Goal: Task Accomplishment & Management: Use online tool/utility

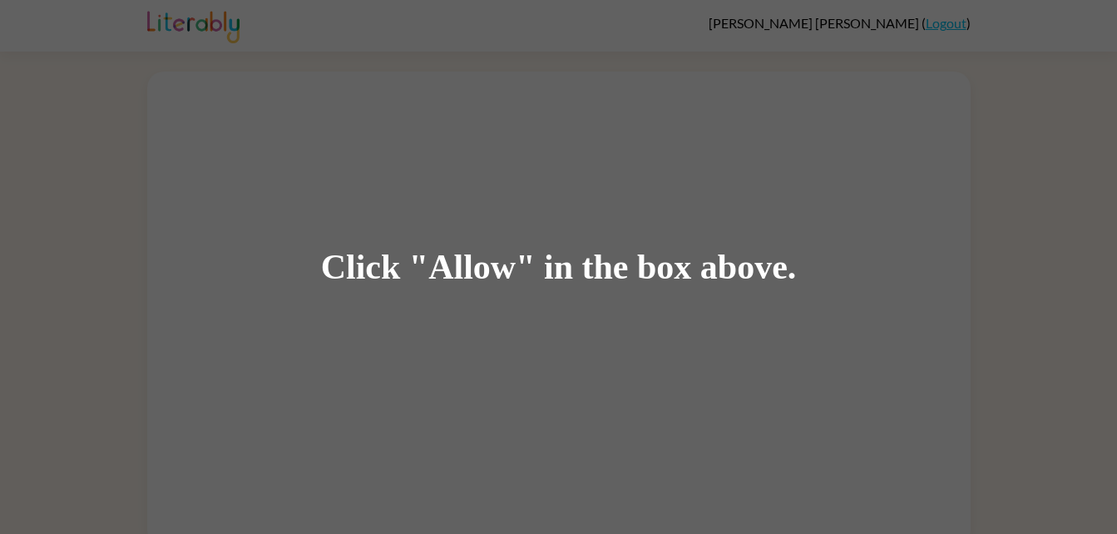
click at [775, 419] on div "Click "Allow" in the box above." at bounding box center [558, 267] width 1117 height 534
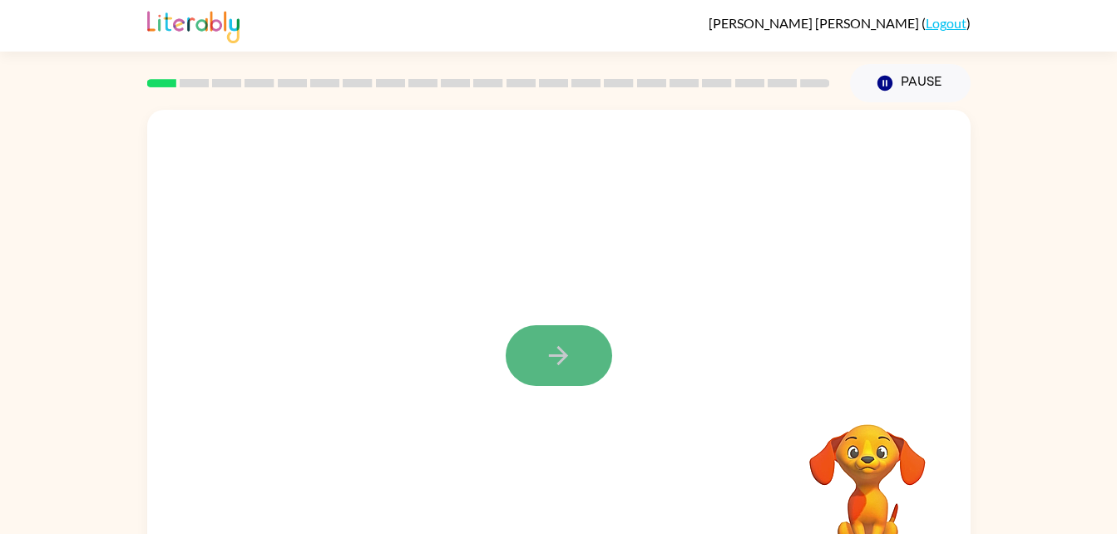
click at [555, 339] on button "button" at bounding box center [558, 355] width 106 height 61
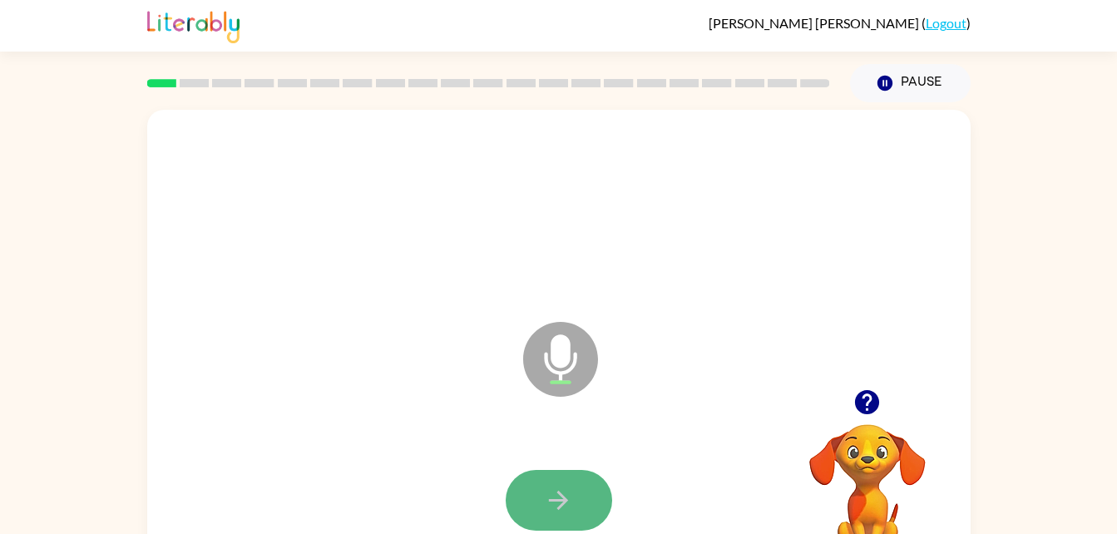
click at [583, 491] on button "button" at bounding box center [558, 500] width 106 height 61
click at [579, 476] on button "button" at bounding box center [558, 500] width 106 height 61
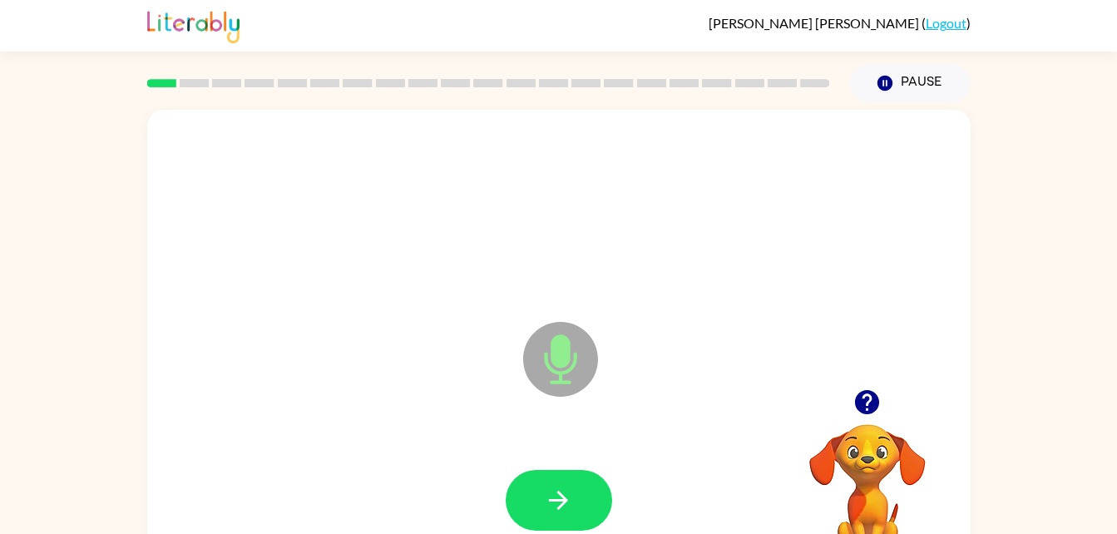
click at [870, 390] on icon "button" at bounding box center [866, 401] width 29 height 29
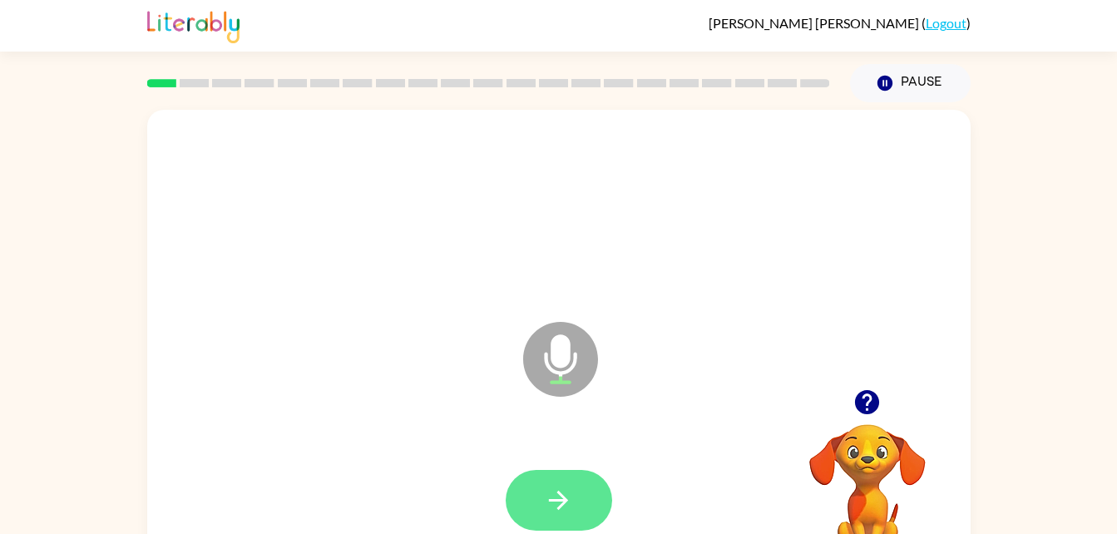
click at [606, 502] on button "button" at bounding box center [558, 500] width 106 height 61
click at [568, 510] on icon "button" at bounding box center [558, 500] width 29 height 29
click at [576, 509] on button "button" at bounding box center [558, 500] width 106 height 61
click at [568, 527] on button "button" at bounding box center [558, 500] width 106 height 61
click at [567, 520] on button "button" at bounding box center [558, 500] width 106 height 61
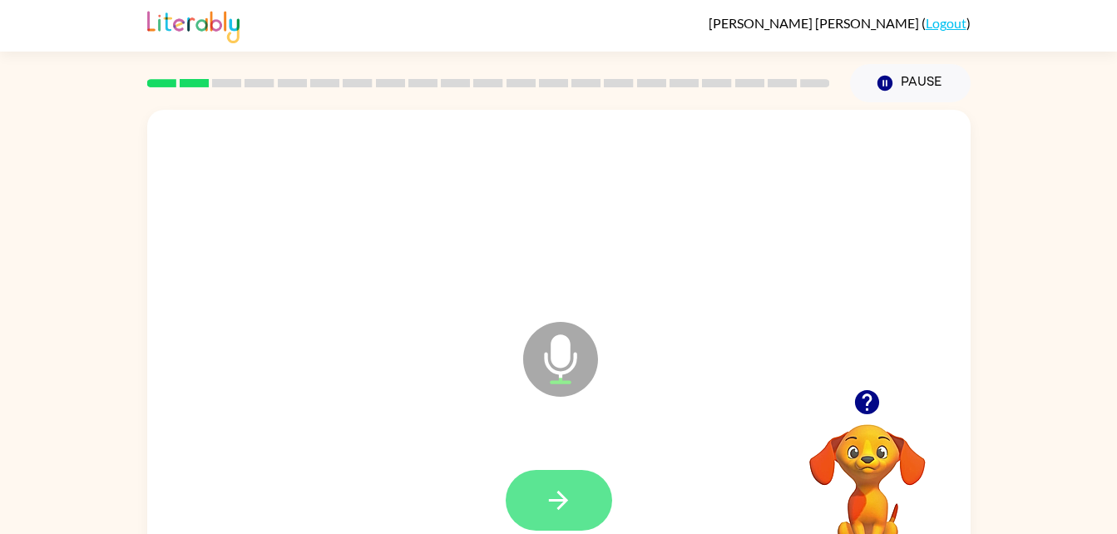
click at [581, 520] on button "button" at bounding box center [558, 500] width 106 height 61
click at [515, 508] on button "button" at bounding box center [558, 500] width 106 height 61
click at [584, 516] on button "button" at bounding box center [558, 500] width 106 height 61
click at [594, 473] on button "button" at bounding box center [558, 500] width 106 height 61
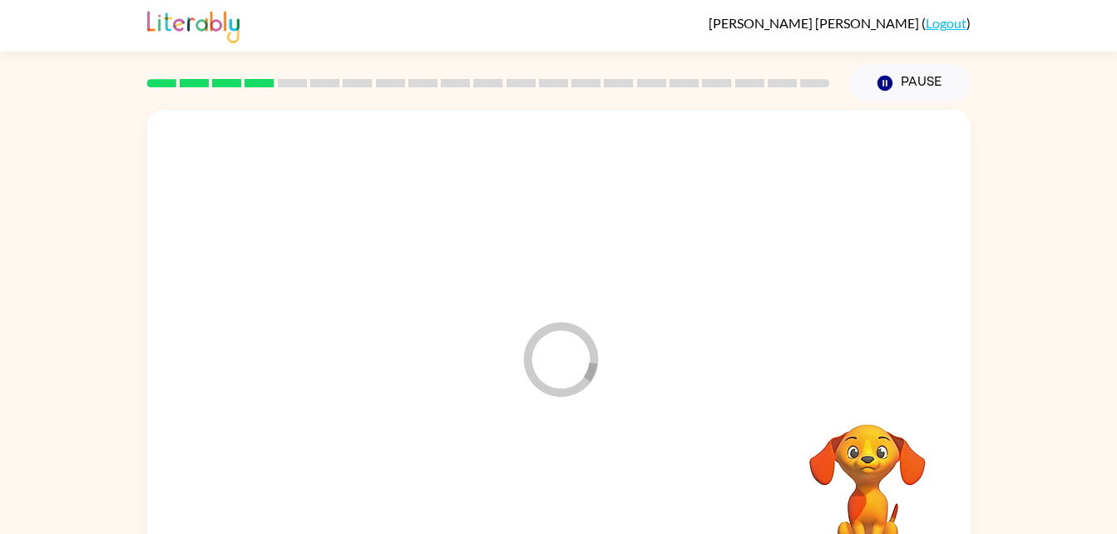
click at [568, 515] on div at bounding box center [559, 500] width 790 height 136
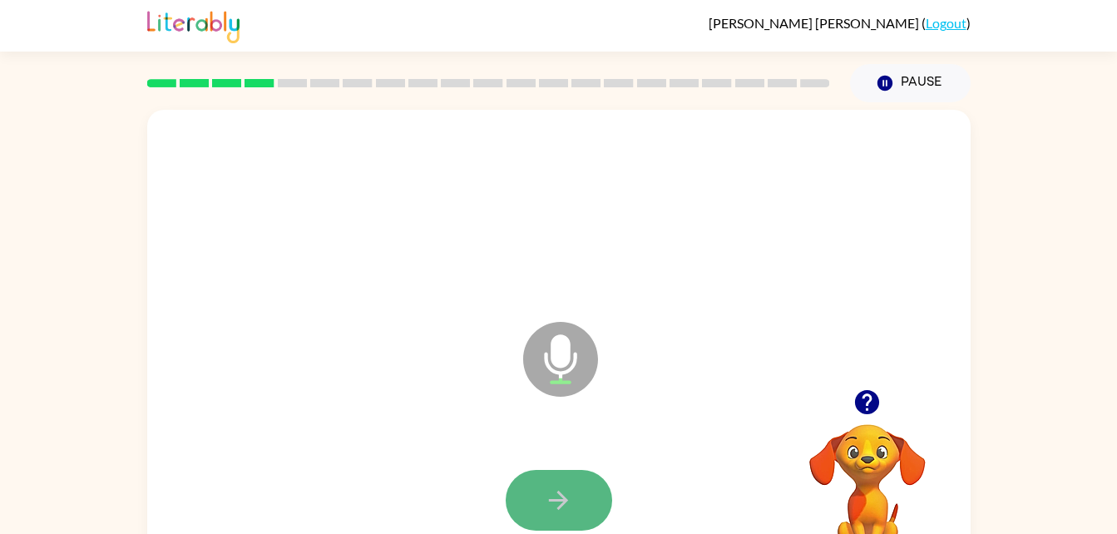
click at [577, 495] on button "button" at bounding box center [558, 500] width 106 height 61
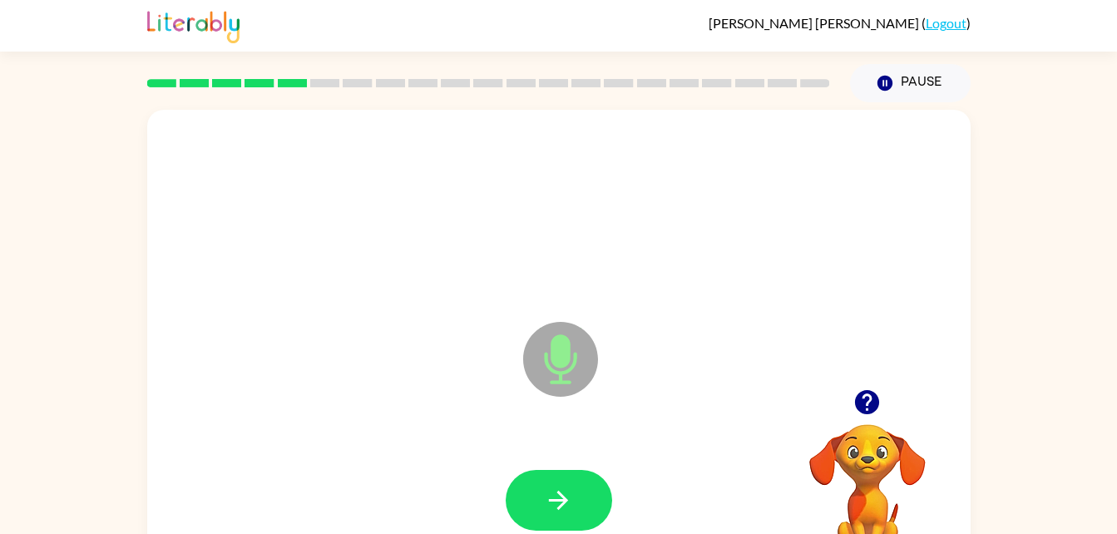
click at [595, 530] on div at bounding box center [558, 500] width 106 height 61
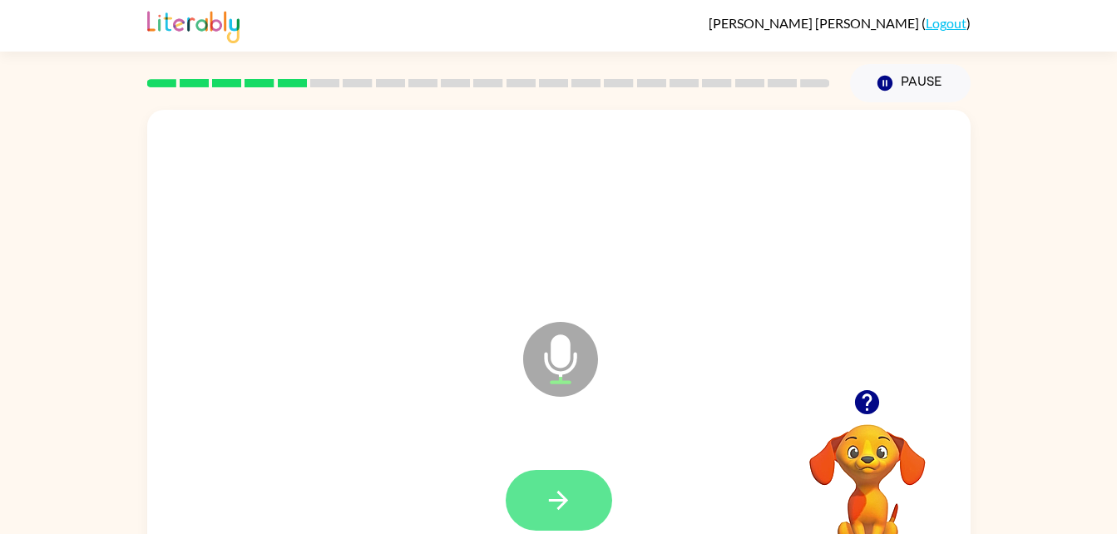
click at [609, 500] on button "button" at bounding box center [558, 500] width 106 height 61
click at [579, 516] on button "button" at bounding box center [558, 500] width 106 height 61
click at [574, 500] on button "button" at bounding box center [558, 500] width 106 height 61
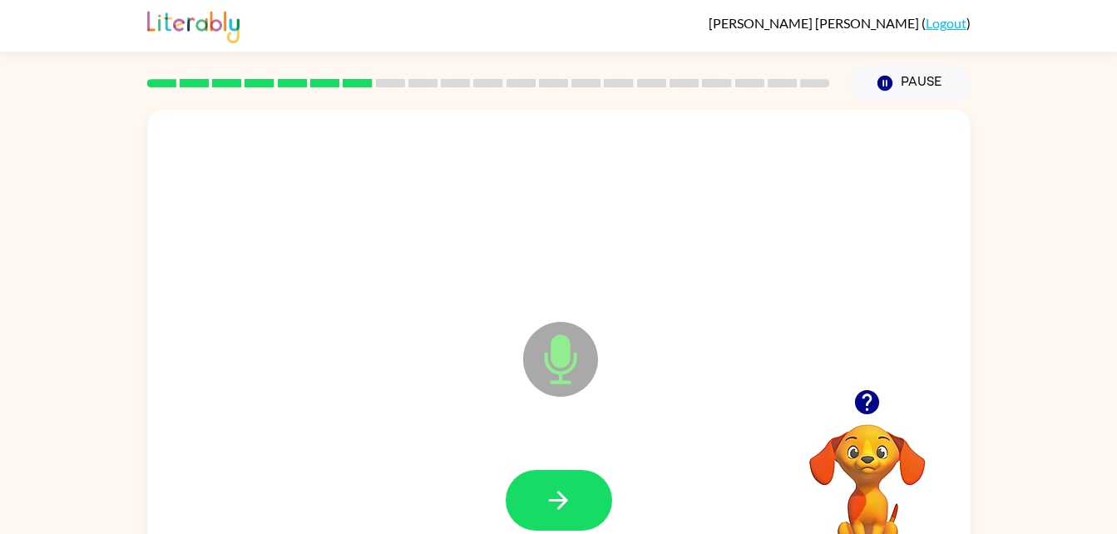
click at [892, 377] on div "Microphone The Microphone is here when it is your turn to talk" at bounding box center [558, 347] width 823 height 475
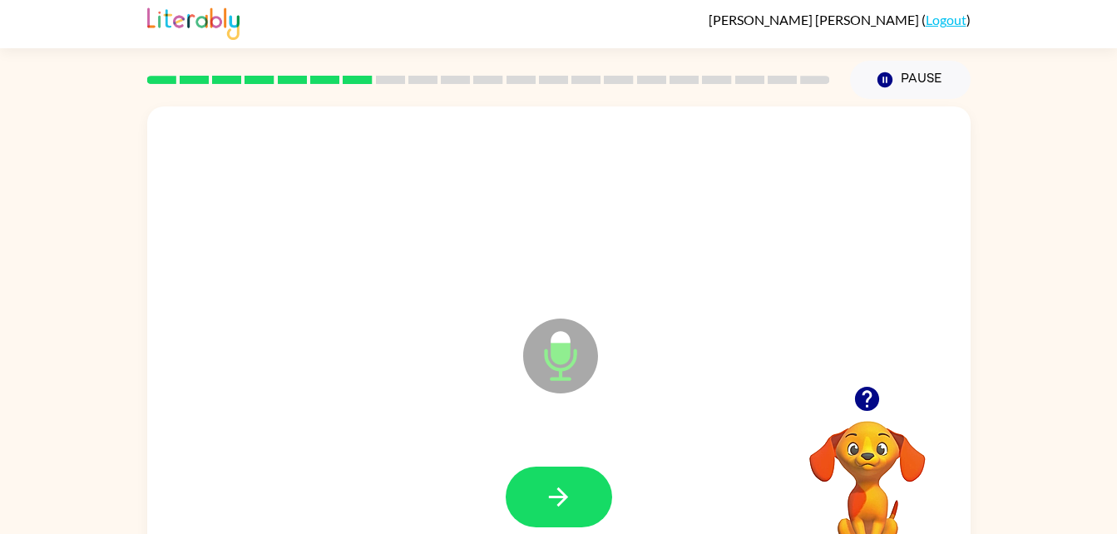
click at [870, 410] on icon "button" at bounding box center [867, 399] width 24 height 24
click at [579, 507] on button "button" at bounding box center [558, 496] width 106 height 61
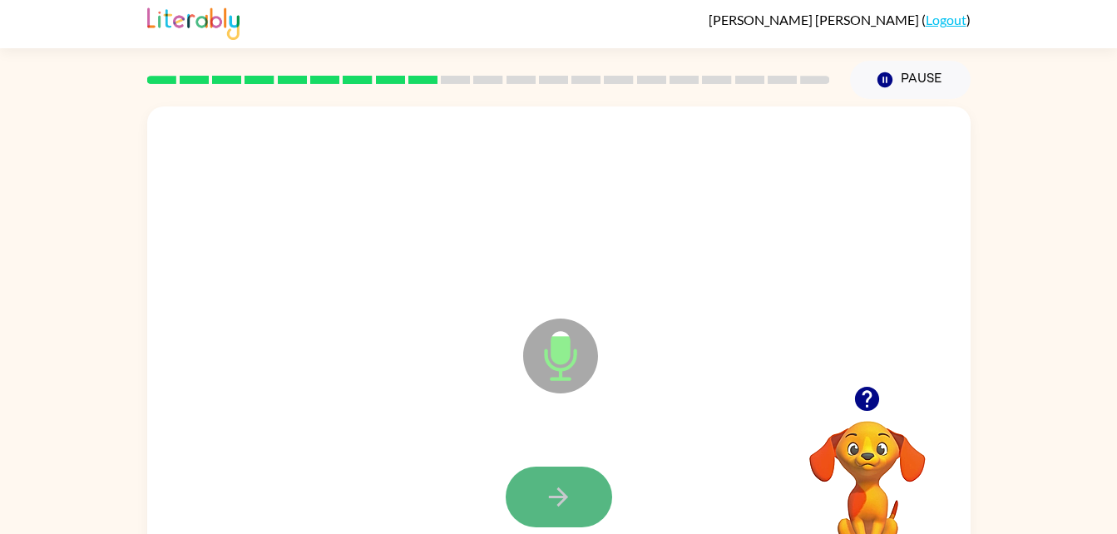
click at [588, 488] on button "button" at bounding box center [558, 496] width 106 height 61
click at [567, 484] on icon "button" at bounding box center [558, 496] width 29 height 29
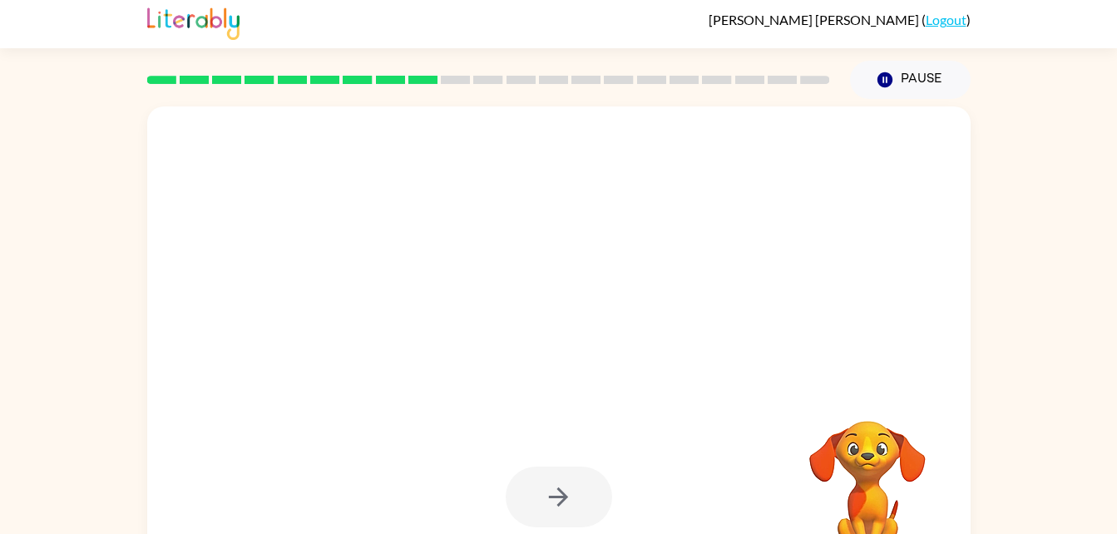
click at [823, 177] on div at bounding box center [559, 208] width 790 height 136
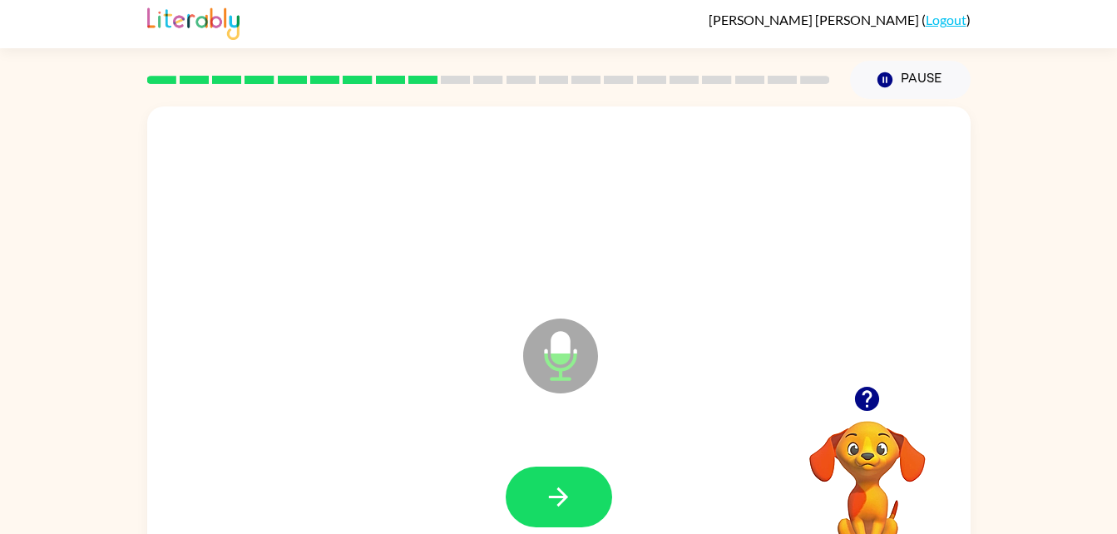
scroll to position [0, 0]
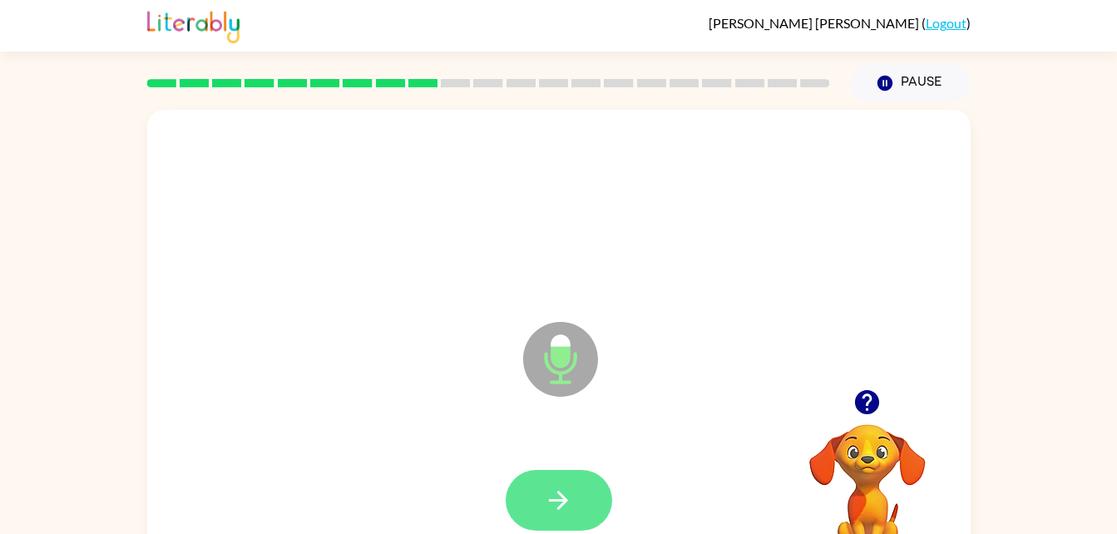
click at [574, 497] on button "button" at bounding box center [558, 500] width 106 height 61
click at [609, 487] on button "button" at bounding box center [558, 500] width 106 height 61
click at [589, 505] on button "button" at bounding box center [558, 500] width 106 height 61
click at [584, 504] on button "button" at bounding box center [558, 500] width 106 height 61
click at [555, 484] on button "button" at bounding box center [558, 500] width 106 height 61
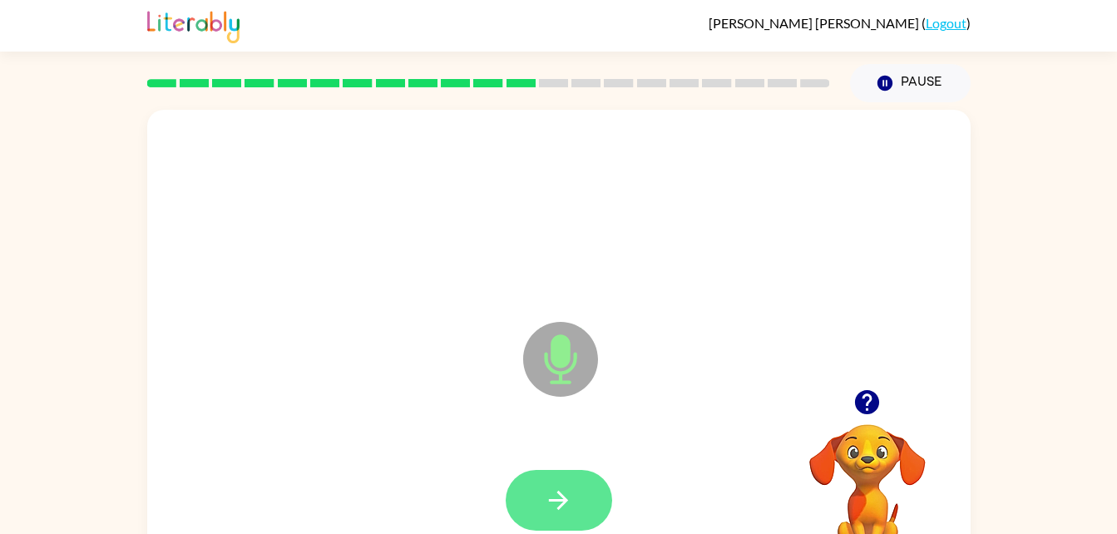
click at [571, 509] on icon "button" at bounding box center [558, 500] width 29 height 29
click at [849, 412] on button "button" at bounding box center [867, 402] width 42 height 42
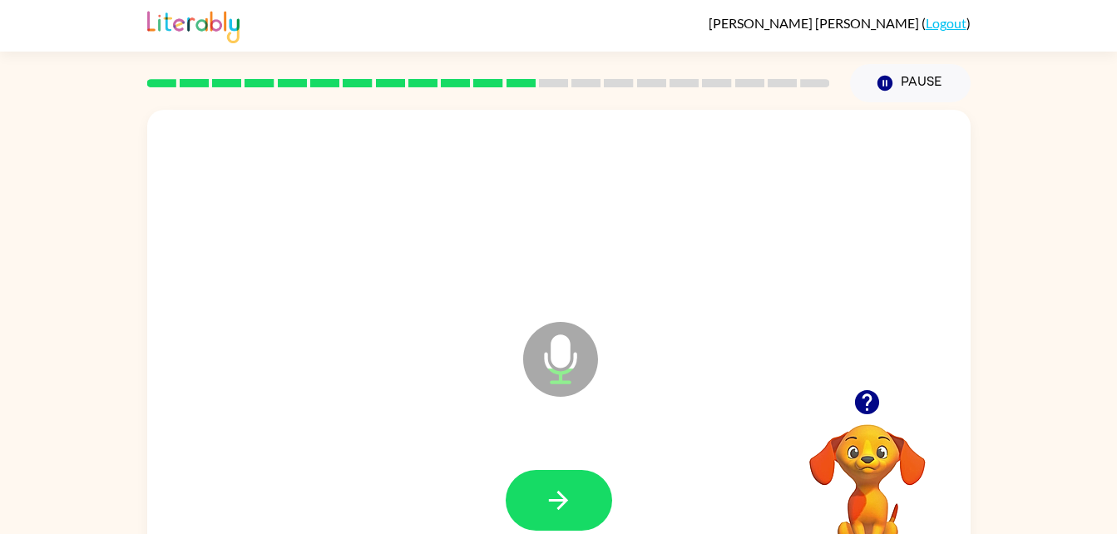
click at [885, 390] on button "button" at bounding box center [867, 402] width 42 height 42
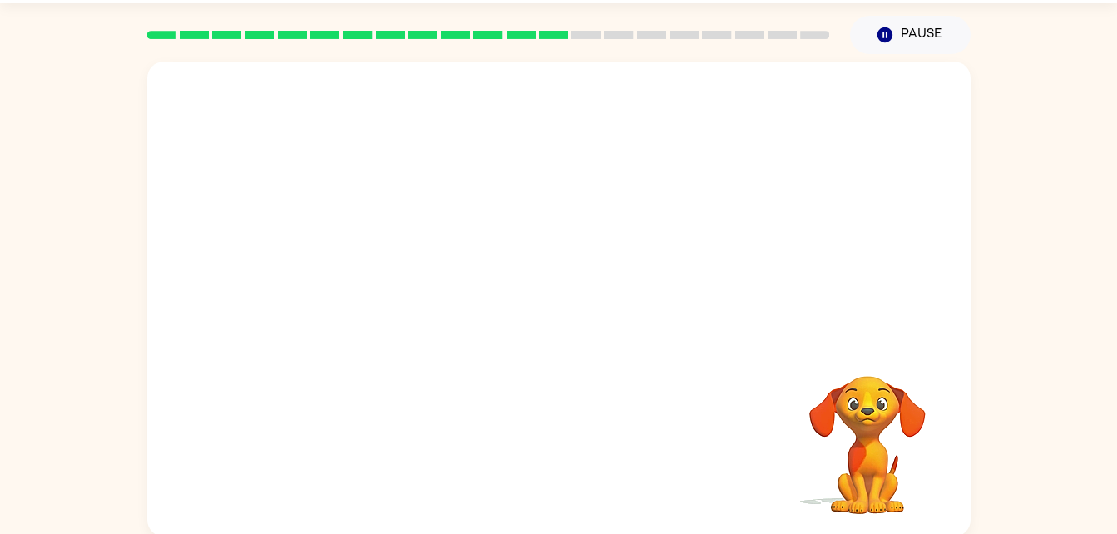
scroll to position [51, 0]
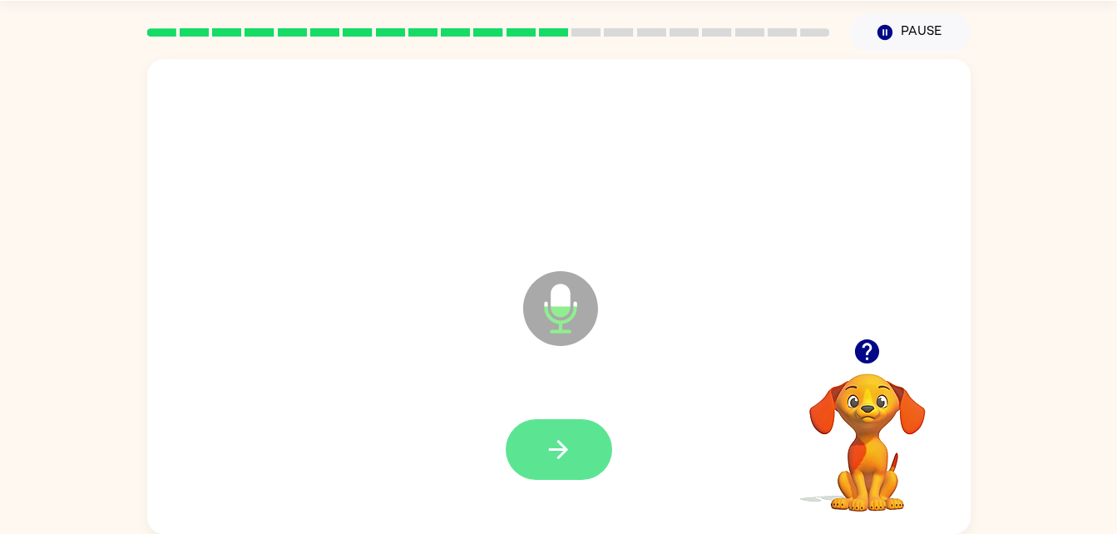
click at [567, 463] on icon "button" at bounding box center [558, 449] width 29 height 29
click at [673, 190] on div at bounding box center [559, 160] width 790 height 136
click at [550, 461] on icon "button" at bounding box center [558, 449] width 29 height 29
click at [540, 465] on button "button" at bounding box center [558, 449] width 106 height 61
click at [579, 452] on button "button" at bounding box center [558, 449] width 106 height 61
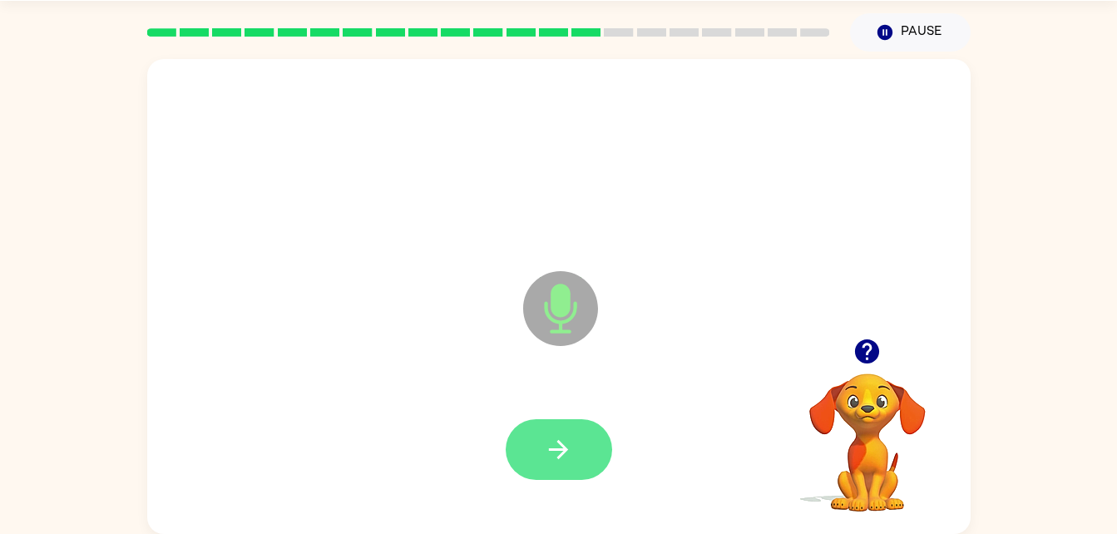
click at [572, 469] on button "button" at bounding box center [558, 449] width 106 height 61
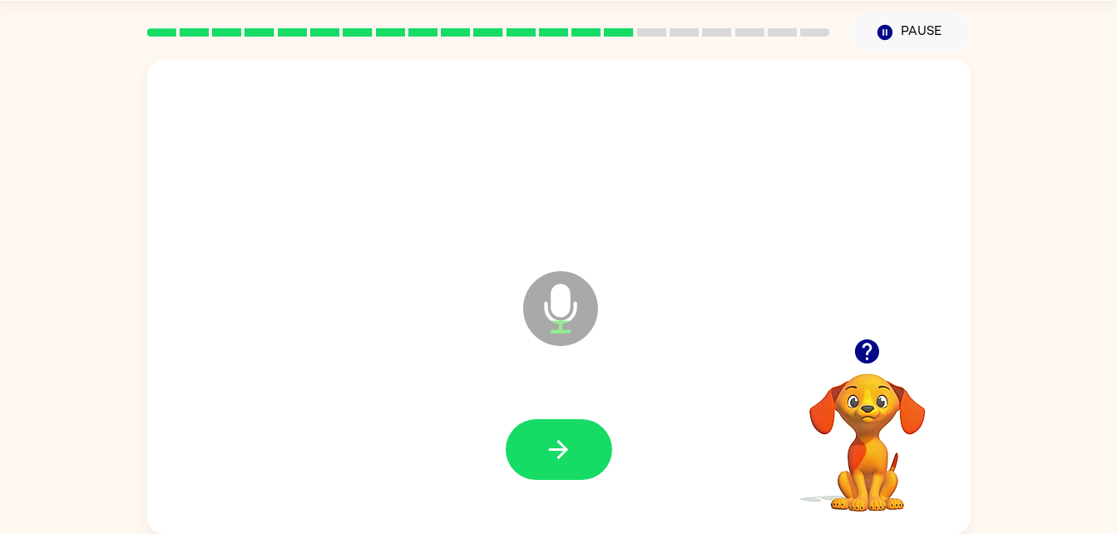
click at [614, 477] on div at bounding box center [559, 450] width 790 height 136
click at [599, 448] on button "button" at bounding box center [558, 449] width 106 height 61
click at [860, 365] on icon "button" at bounding box center [866, 351] width 29 height 29
click at [565, 468] on button "button" at bounding box center [558, 449] width 106 height 61
click at [582, 458] on button "button" at bounding box center [558, 449] width 106 height 61
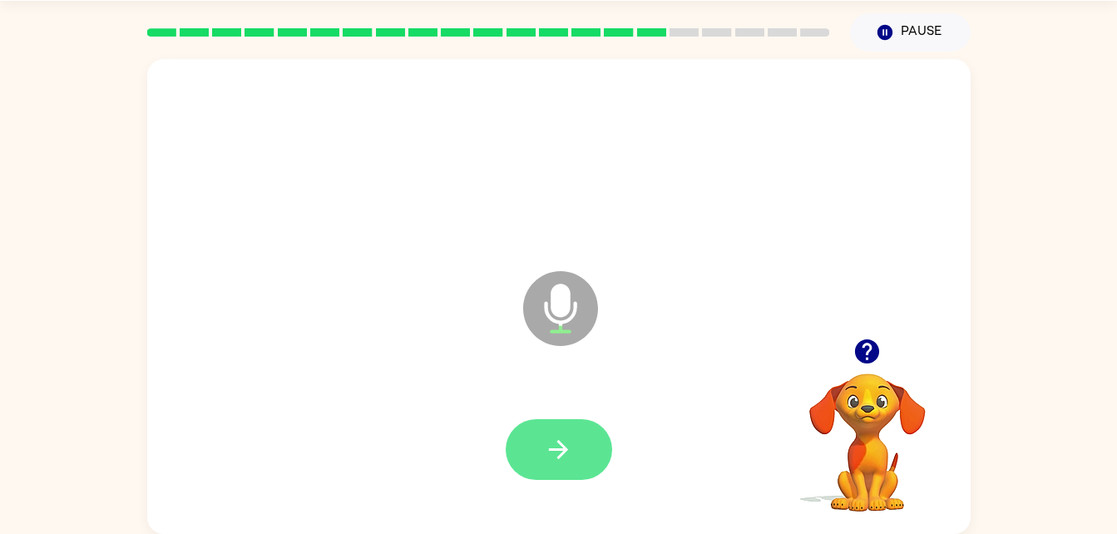
click at [571, 449] on icon "button" at bounding box center [558, 449] width 29 height 29
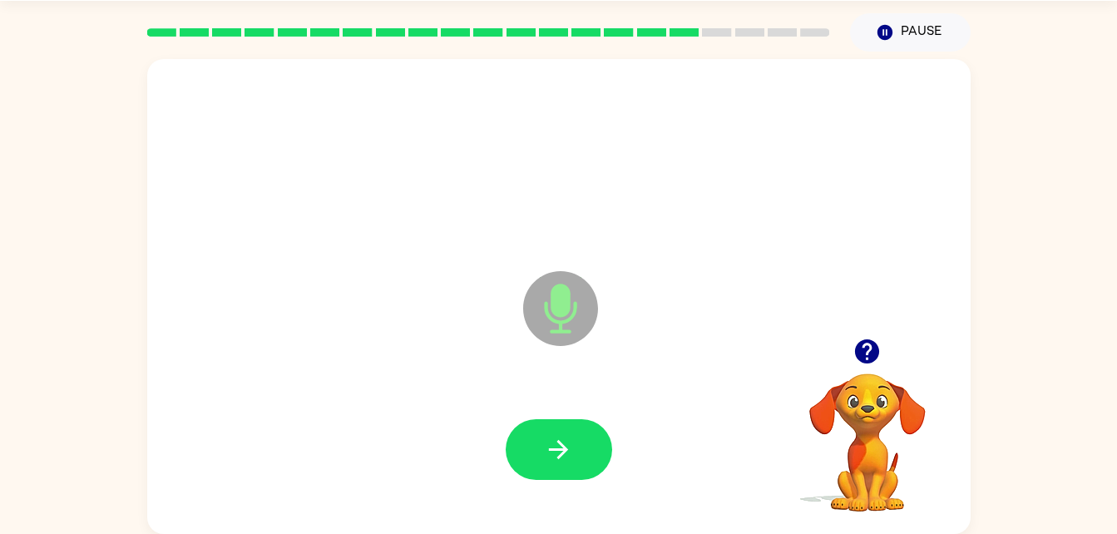
click at [875, 352] on icon "button" at bounding box center [867, 351] width 24 height 24
click at [578, 464] on button "button" at bounding box center [558, 449] width 106 height 61
click at [550, 464] on button "button" at bounding box center [558, 449] width 106 height 61
click at [563, 444] on icon "button" at bounding box center [558, 449] width 29 height 29
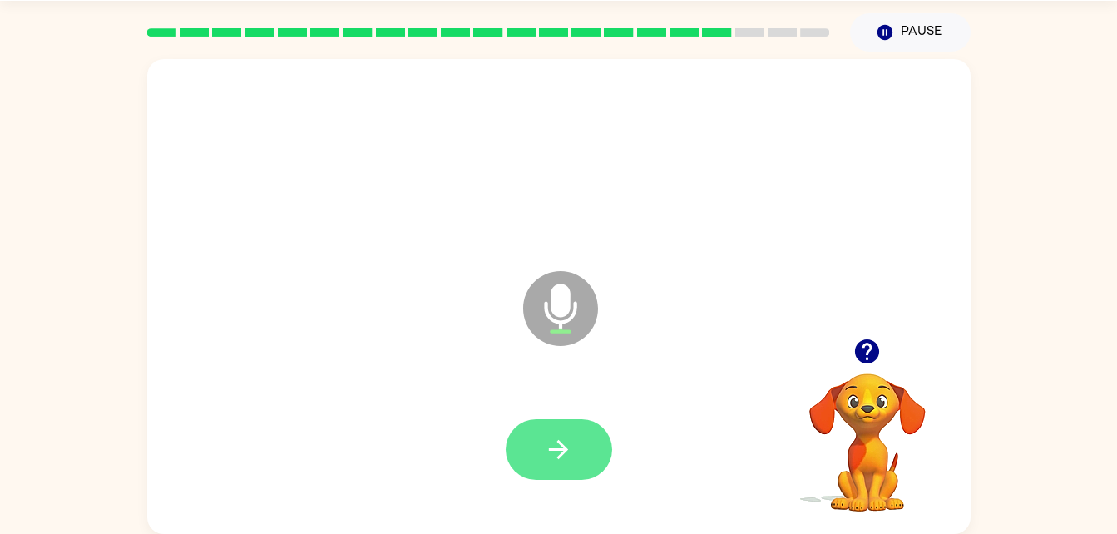
click at [579, 432] on button "button" at bounding box center [558, 449] width 106 height 61
click at [560, 473] on button "button" at bounding box center [558, 449] width 106 height 61
click at [858, 352] on icon "button" at bounding box center [867, 351] width 24 height 24
click at [557, 472] on button "button" at bounding box center [558, 449] width 106 height 61
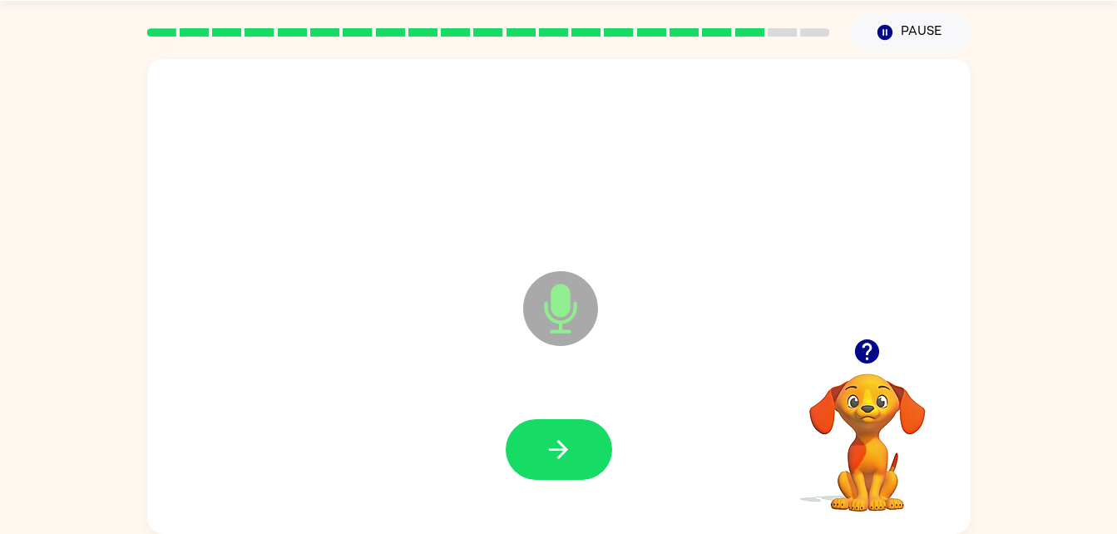
click at [576, 502] on div at bounding box center [559, 450] width 790 height 136
click at [589, 475] on button "button" at bounding box center [558, 449] width 106 height 61
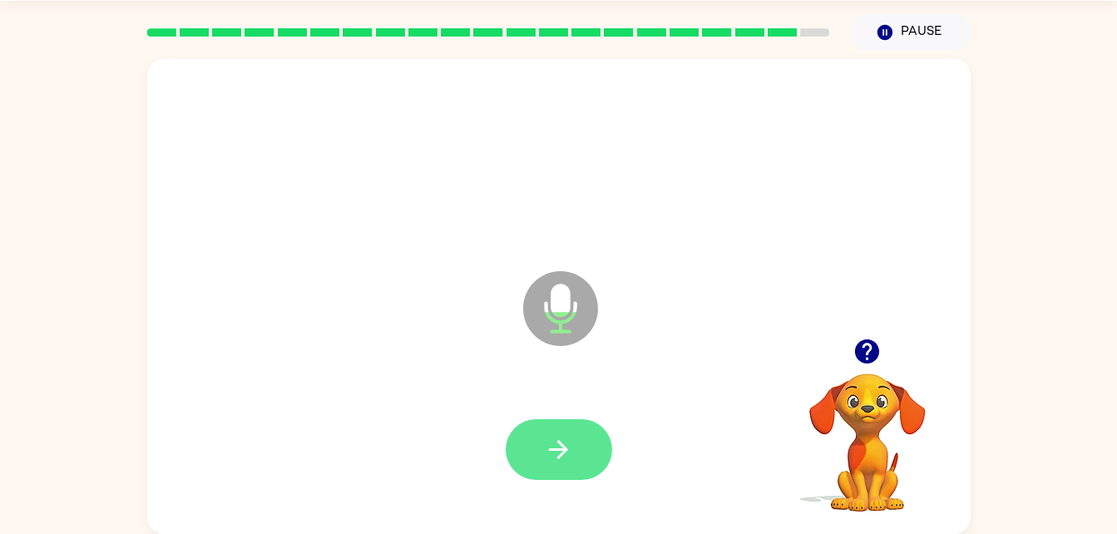
click at [573, 436] on button "button" at bounding box center [558, 449] width 106 height 61
click at [555, 441] on icon "button" at bounding box center [558, 449] width 29 height 29
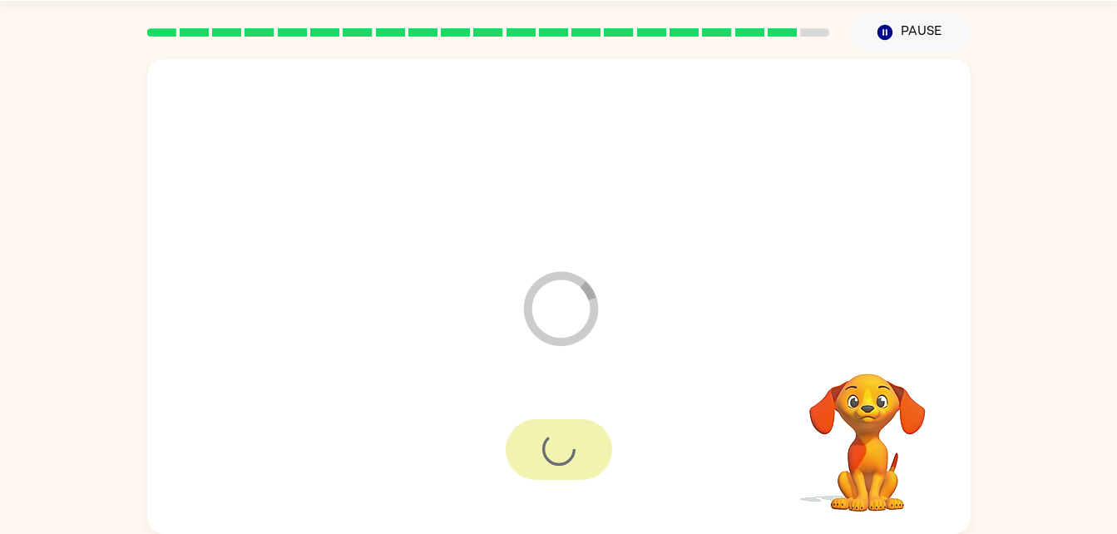
scroll to position [21, 0]
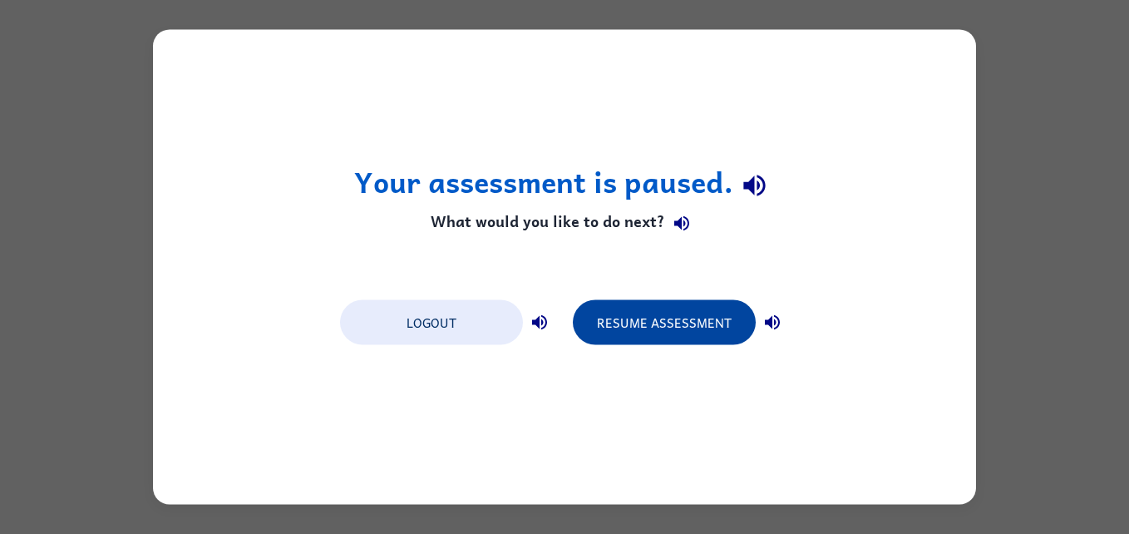
click at [703, 335] on button "Resume Assessment" at bounding box center [664, 322] width 183 height 45
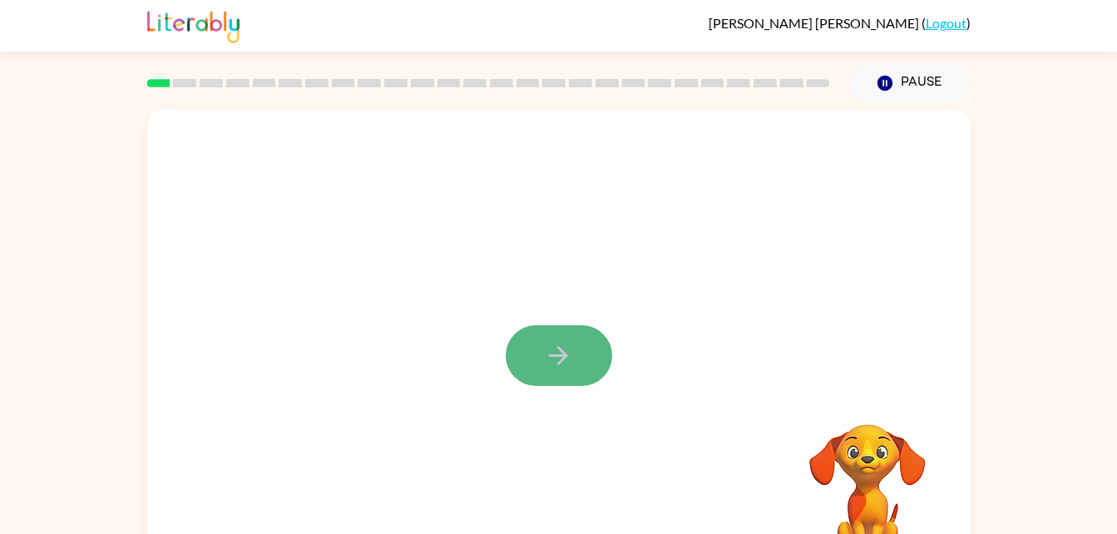
click at [584, 367] on button "button" at bounding box center [558, 355] width 106 height 61
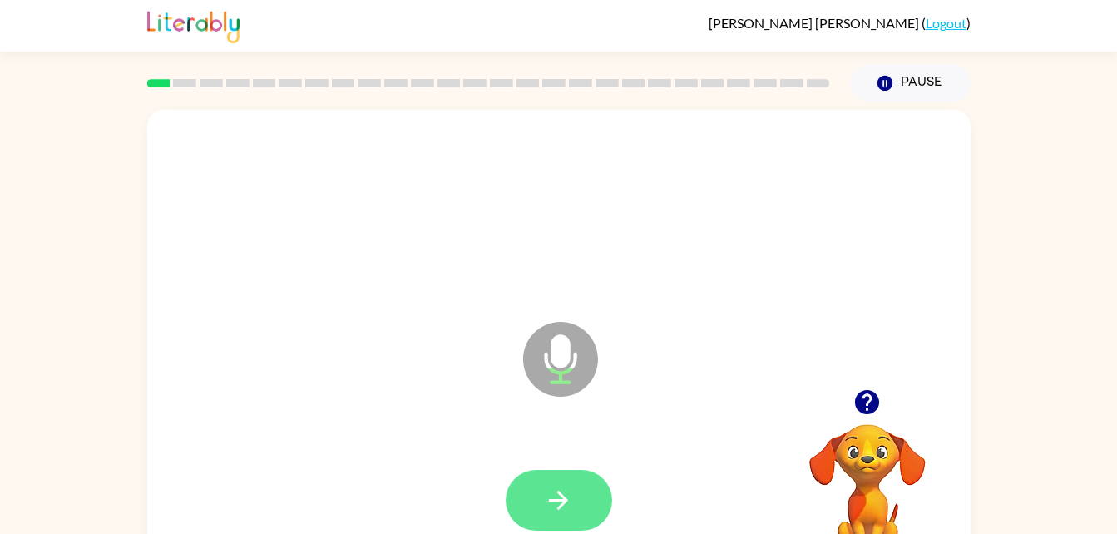
click at [584, 498] on button "button" at bounding box center [558, 500] width 106 height 61
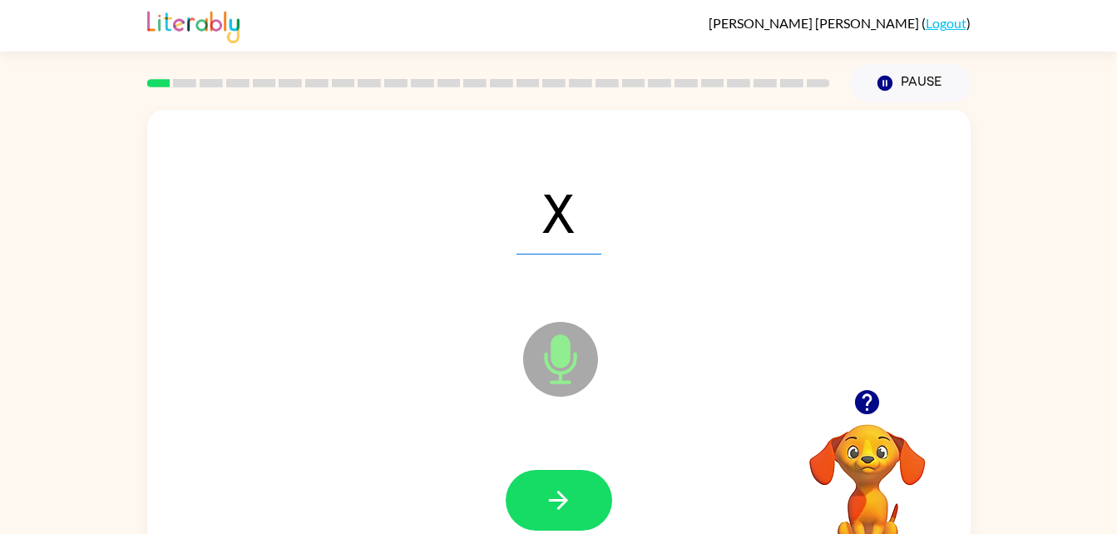
click at [610, 481] on div at bounding box center [558, 500] width 106 height 61
click at [579, 494] on button "button" at bounding box center [558, 500] width 106 height 61
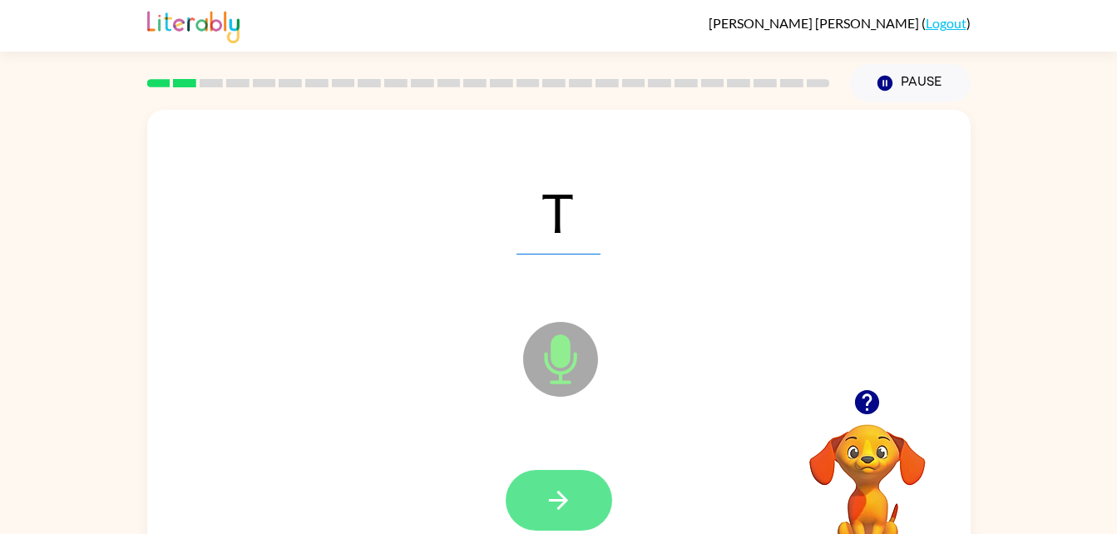
click at [592, 512] on button "button" at bounding box center [558, 500] width 106 height 61
click at [589, 495] on button "button" at bounding box center [558, 500] width 106 height 61
click at [599, 510] on button "button" at bounding box center [558, 500] width 106 height 61
click at [579, 471] on button "button" at bounding box center [558, 500] width 106 height 61
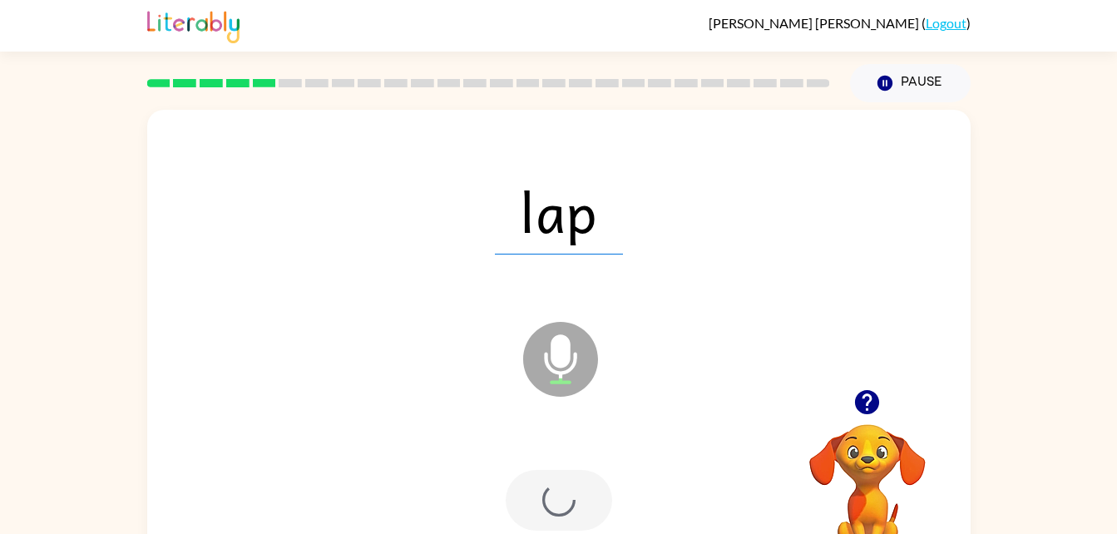
click at [584, 492] on div at bounding box center [558, 500] width 106 height 61
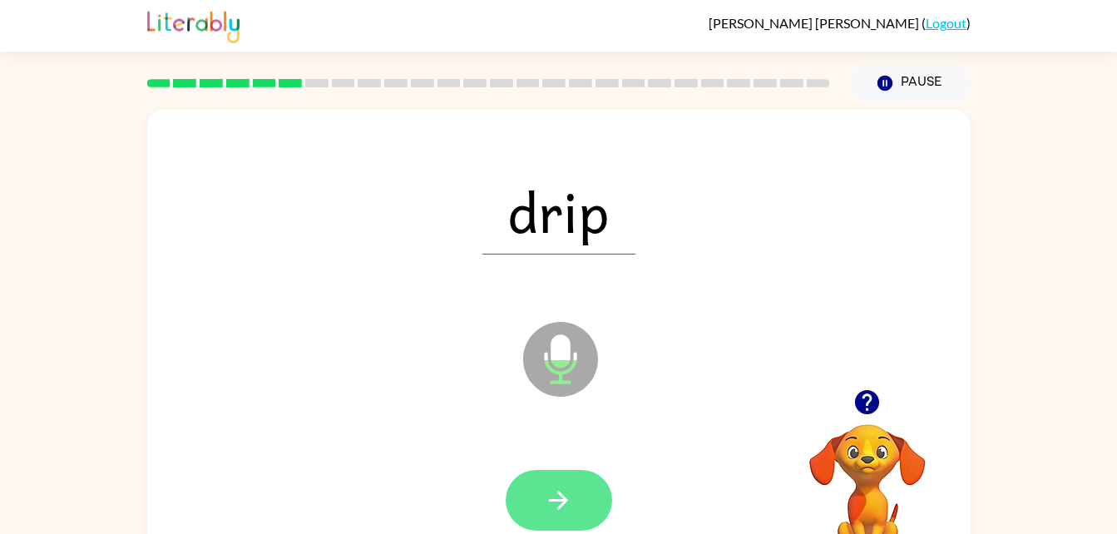
click at [539, 500] on button "button" at bounding box center [558, 500] width 106 height 61
click at [578, 498] on button "button" at bounding box center [558, 500] width 106 height 61
click at [582, 503] on button "button" at bounding box center [558, 500] width 106 height 61
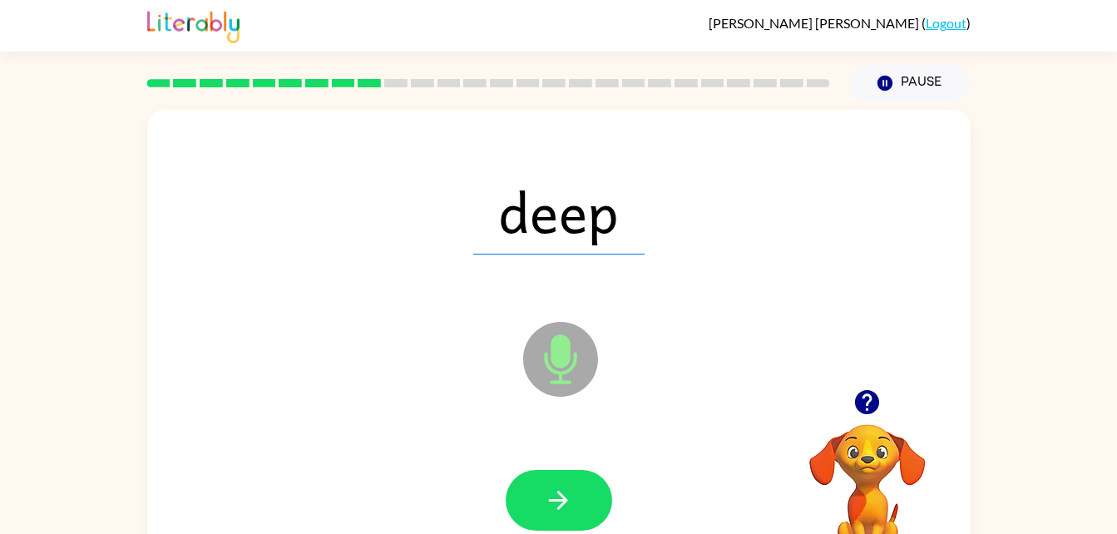
scroll to position [51, 0]
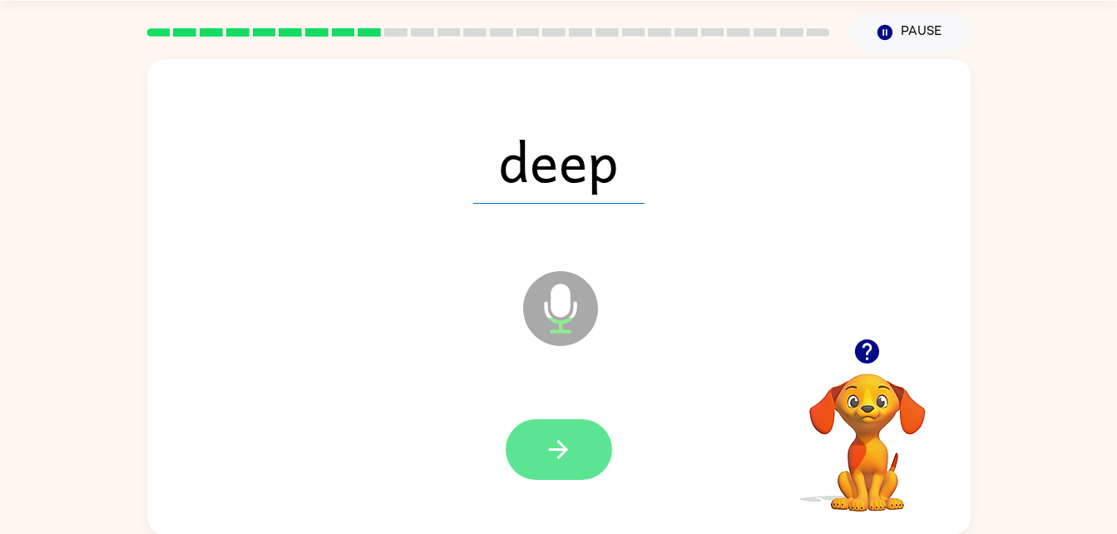
click at [554, 479] on button "button" at bounding box center [558, 449] width 106 height 61
click at [573, 438] on button "button" at bounding box center [558, 449] width 106 height 61
click at [597, 471] on button "button" at bounding box center [558, 449] width 106 height 61
click at [574, 477] on button "button" at bounding box center [558, 449] width 106 height 61
click at [579, 431] on button "button" at bounding box center [558, 449] width 106 height 61
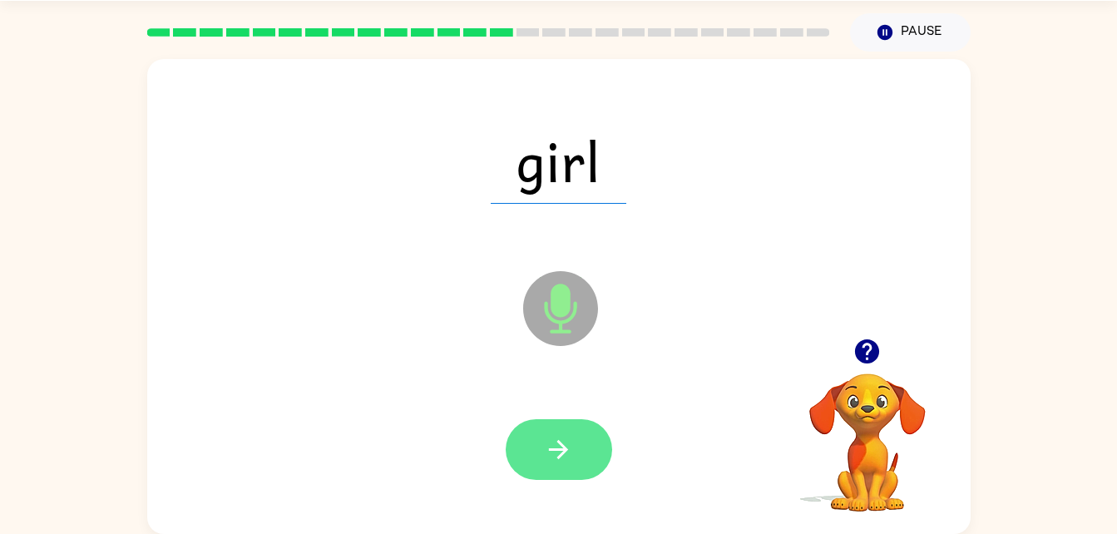
click at [566, 465] on button "button" at bounding box center [558, 449] width 106 height 61
click at [596, 450] on button "button" at bounding box center [558, 449] width 106 height 61
click at [569, 438] on icon "button" at bounding box center [558, 449] width 29 height 29
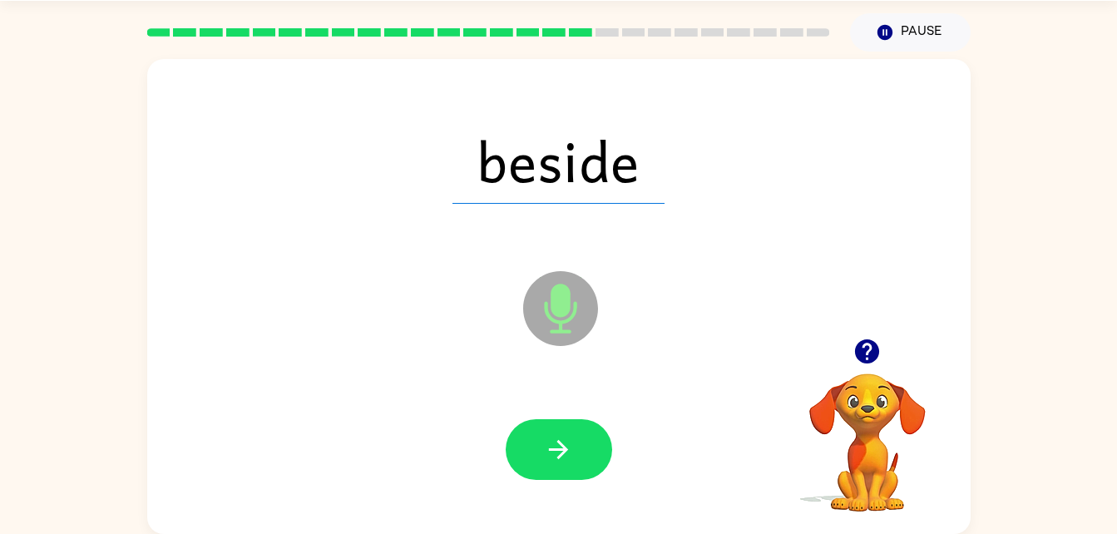
click at [550, 488] on div at bounding box center [559, 450] width 790 height 136
click at [581, 463] on button "button" at bounding box center [558, 449] width 106 height 61
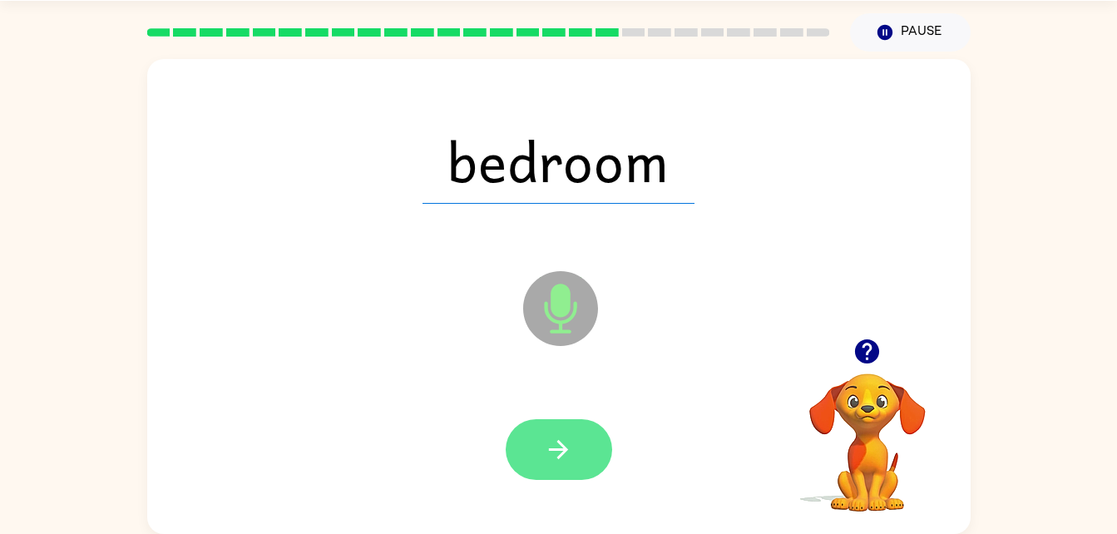
click at [568, 457] on icon "button" at bounding box center [558, 449] width 29 height 29
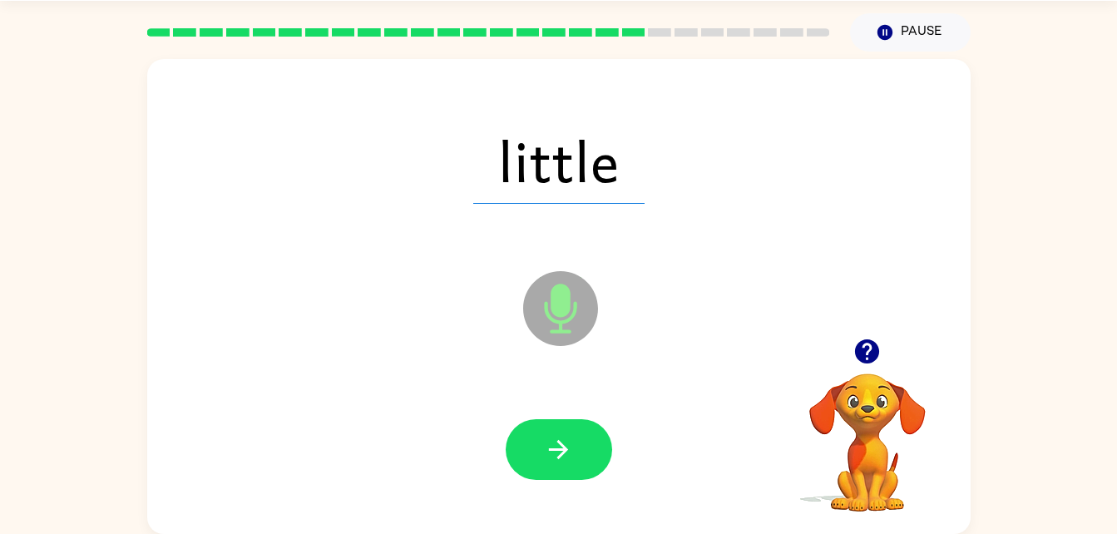
click at [602, 518] on div "little Microphone The Microphone is here when it is your turn to talk" at bounding box center [558, 296] width 823 height 475
click at [567, 479] on button "button" at bounding box center [558, 449] width 106 height 61
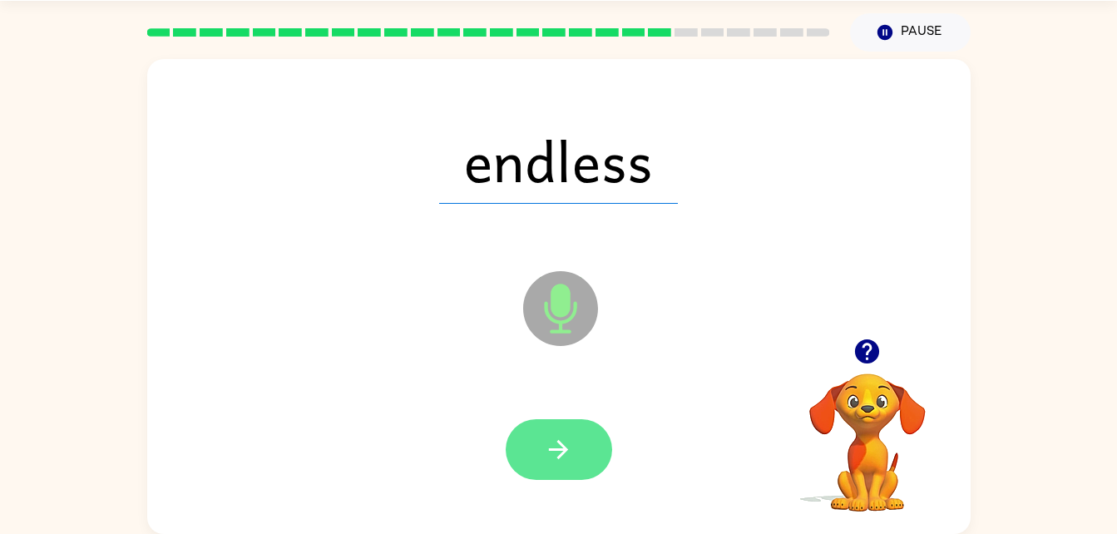
click at [550, 474] on button "button" at bounding box center [558, 449] width 106 height 61
click at [583, 460] on button "button" at bounding box center [558, 449] width 106 height 61
click at [601, 448] on button "button" at bounding box center [558, 449] width 106 height 61
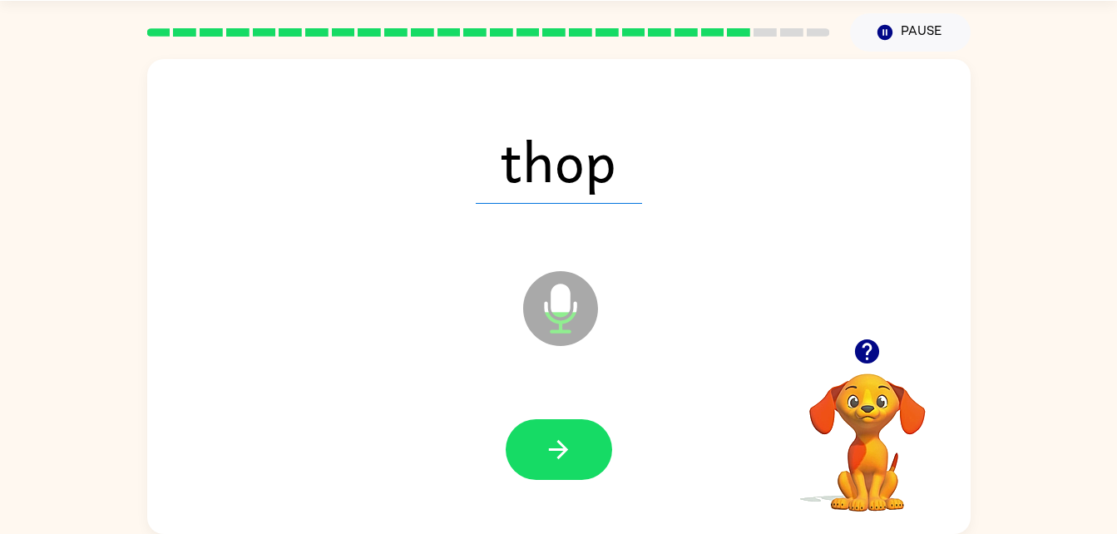
click at [555, 524] on div "thop Microphone The Microphone is here when it is your turn to talk" at bounding box center [558, 296] width 823 height 475
click at [588, 395] on div at bounding box center [559, 450] width 790 height 136
click at [584, 478] on button "button" at bounding box center [558, 449] width 106 height 61
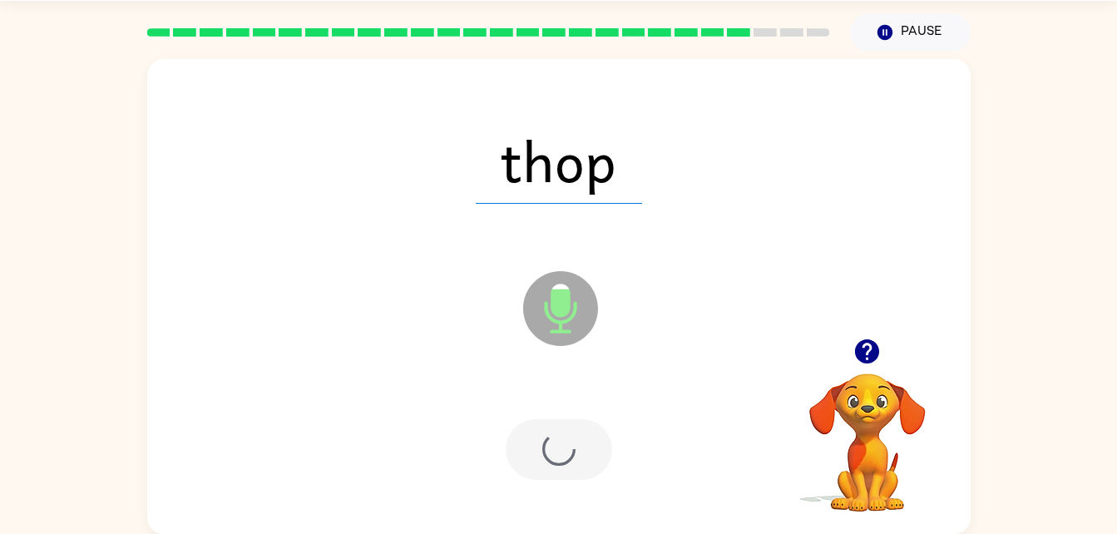
click at [604, 426] on div at bounding box center [558, 449] width 106 height 61
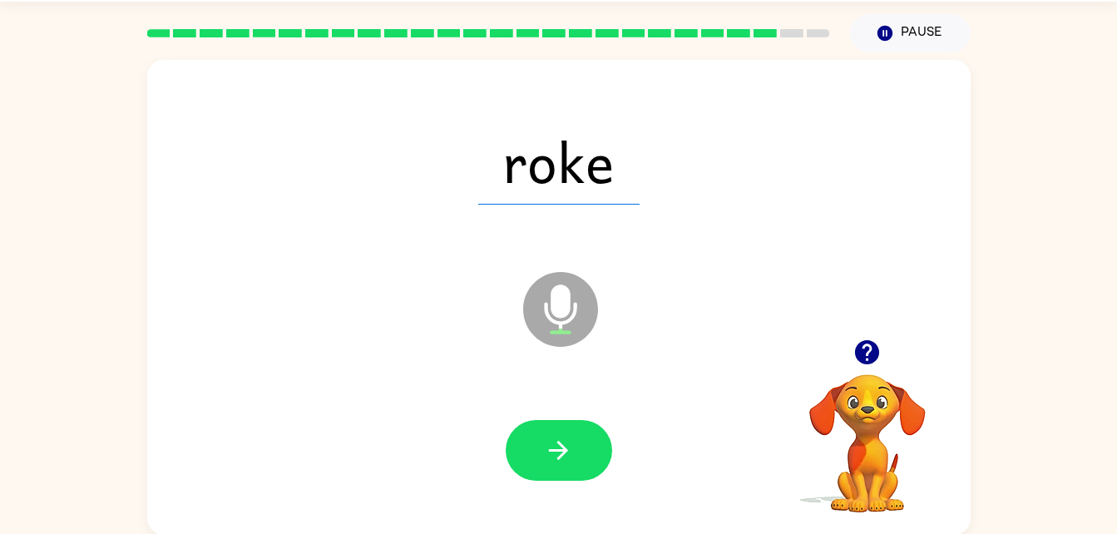
scroll to position [43, 0]
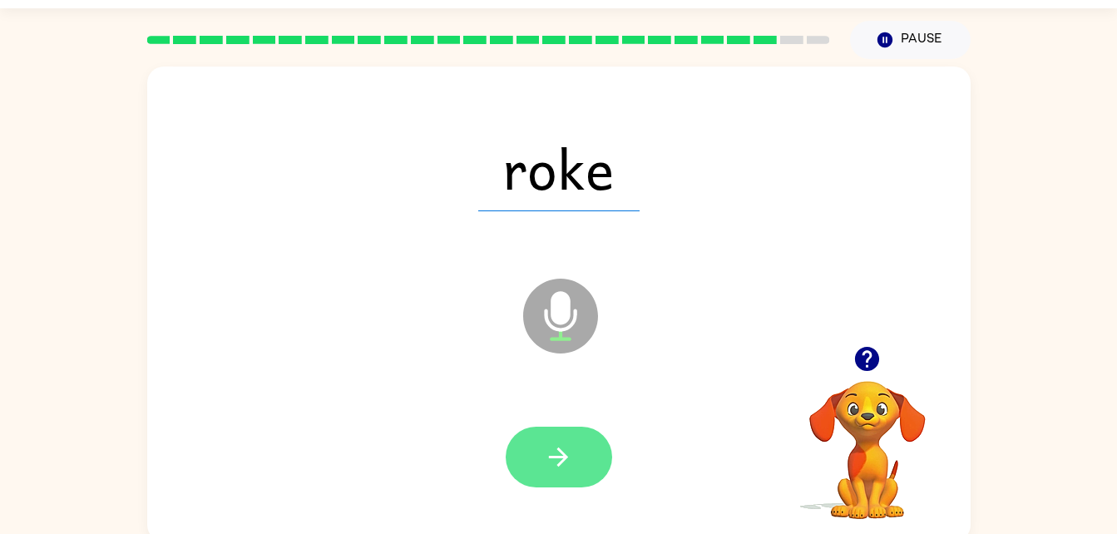
click at [604, 444] on button "button" at bounding box center [558, 456] width 106 height 61
click at [556, 428] on button "button" at bounding box center [558, 456] width 106 height 61
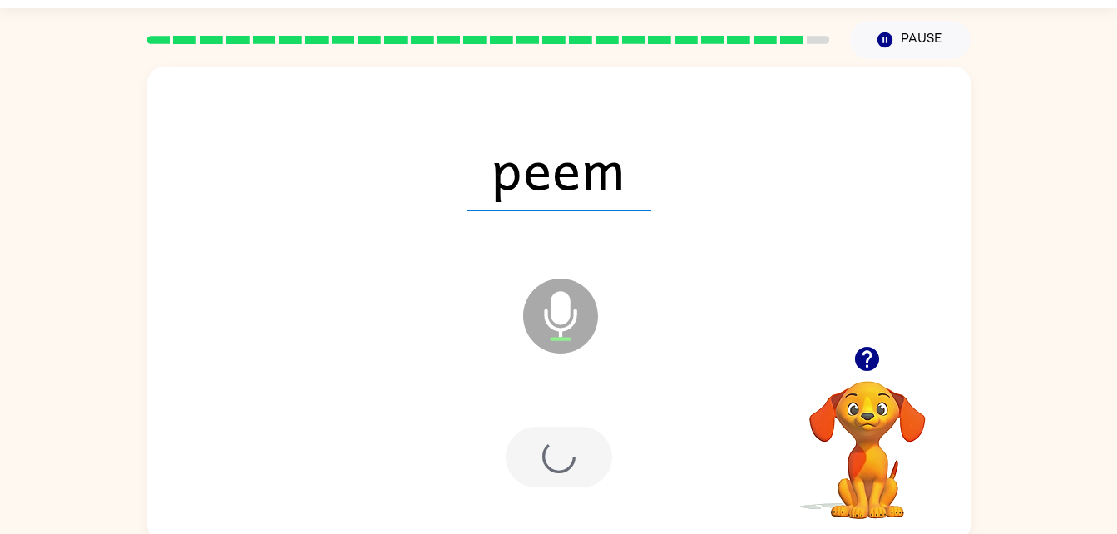
click at [563, 447] on div at bounding box center [558, 456] width 106 height 61
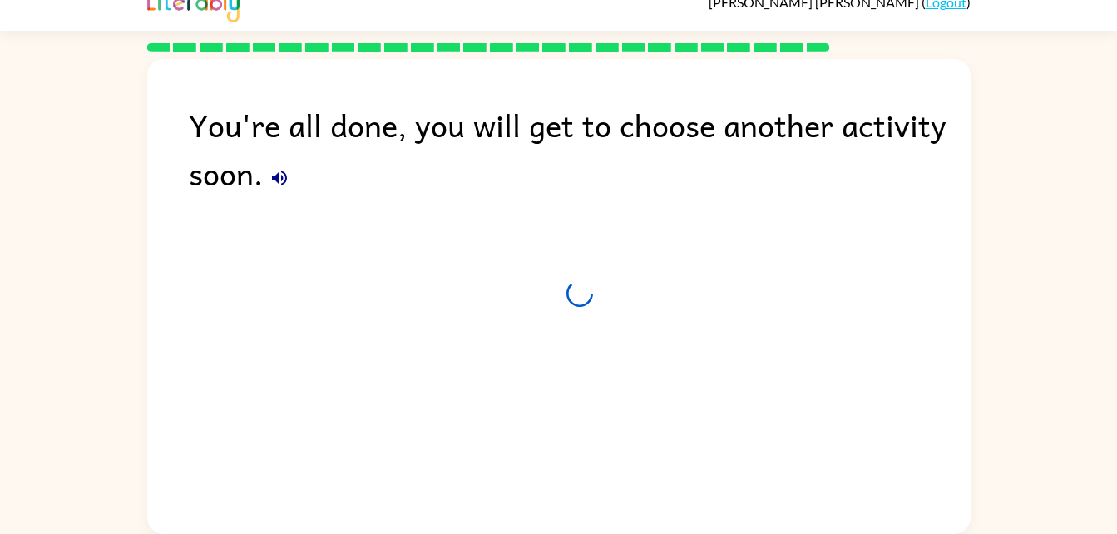
scroll to position [21, 0]
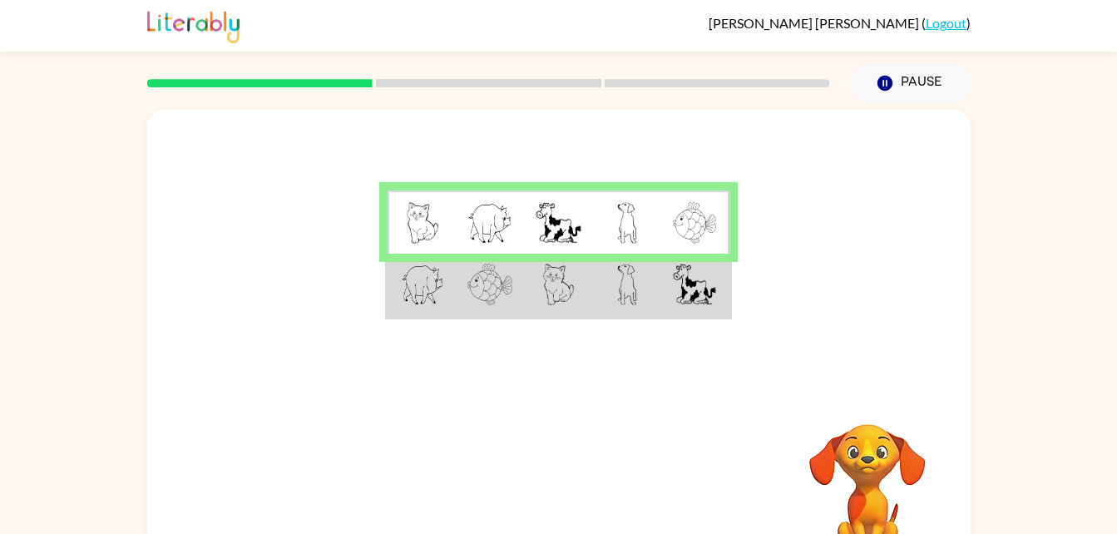
click at [671, 306] on td at bounding box center [695, 286] width 68 height 64
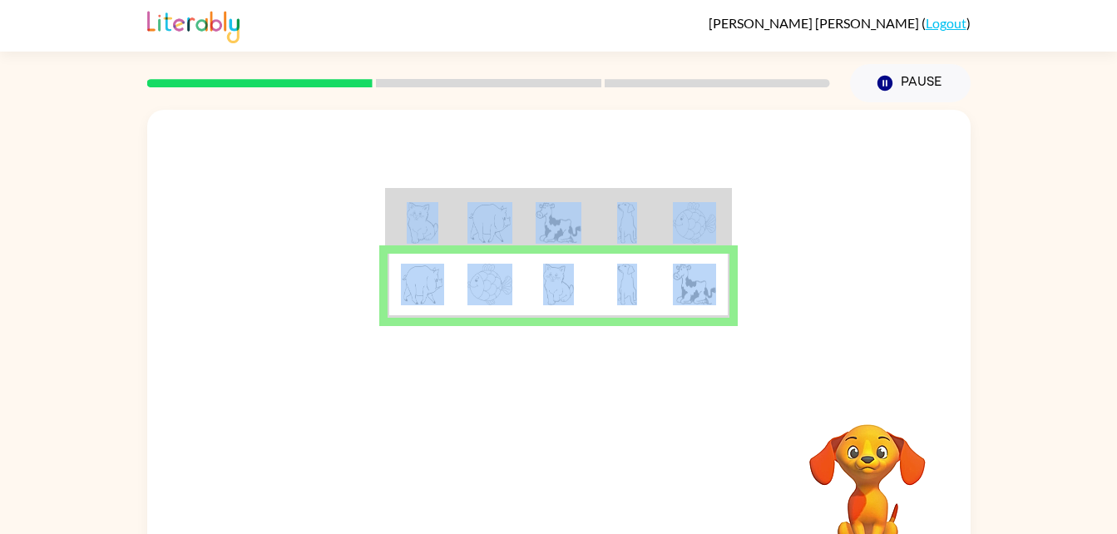
click at [671, 306] on td at bounding box center [695, 286] width 68 height 64
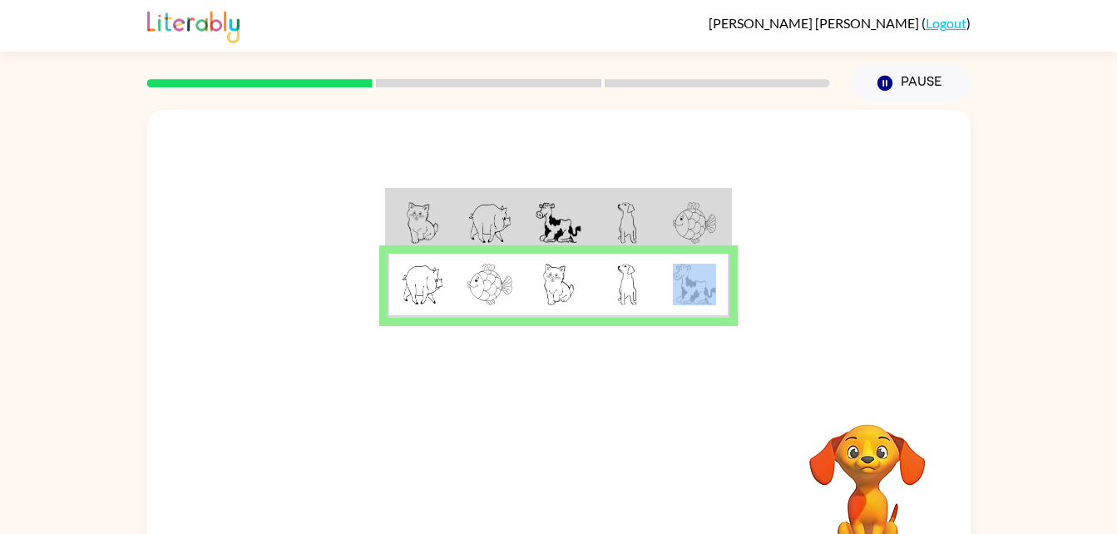
click at [671, 306] on td at bounding box center [695, 286] width 68 height 64
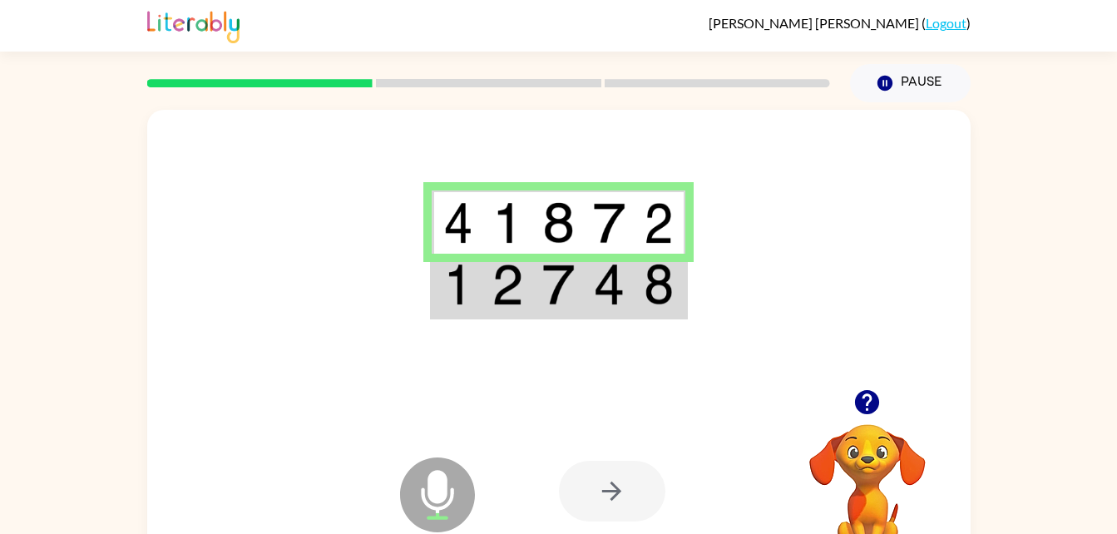
click at [588, 301] on td at bounding box center [609, 286] width 51 height 64
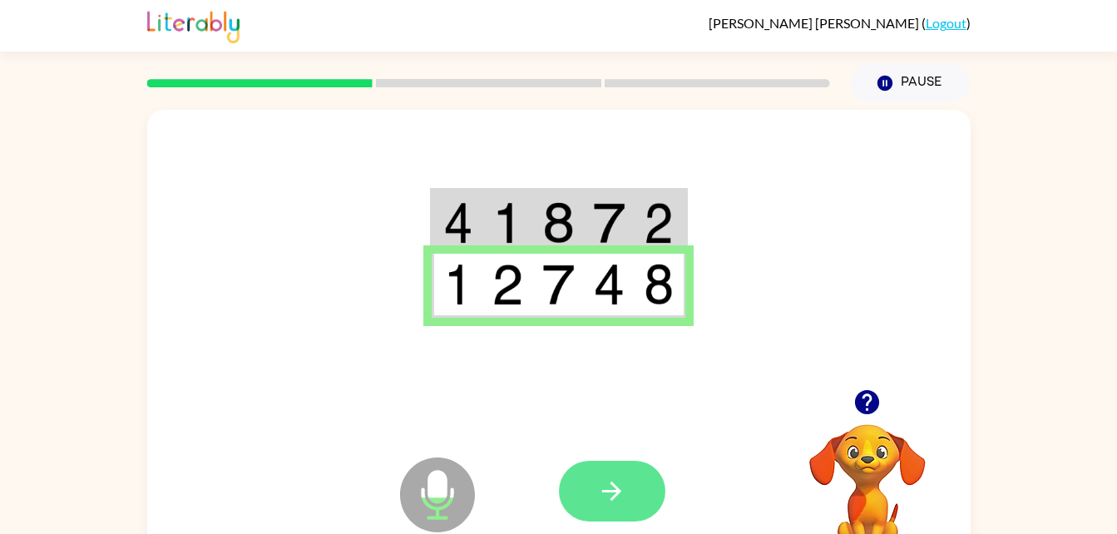
click at [642, 488] on button "button" at bounding box center [612, 491] width 106 height 61
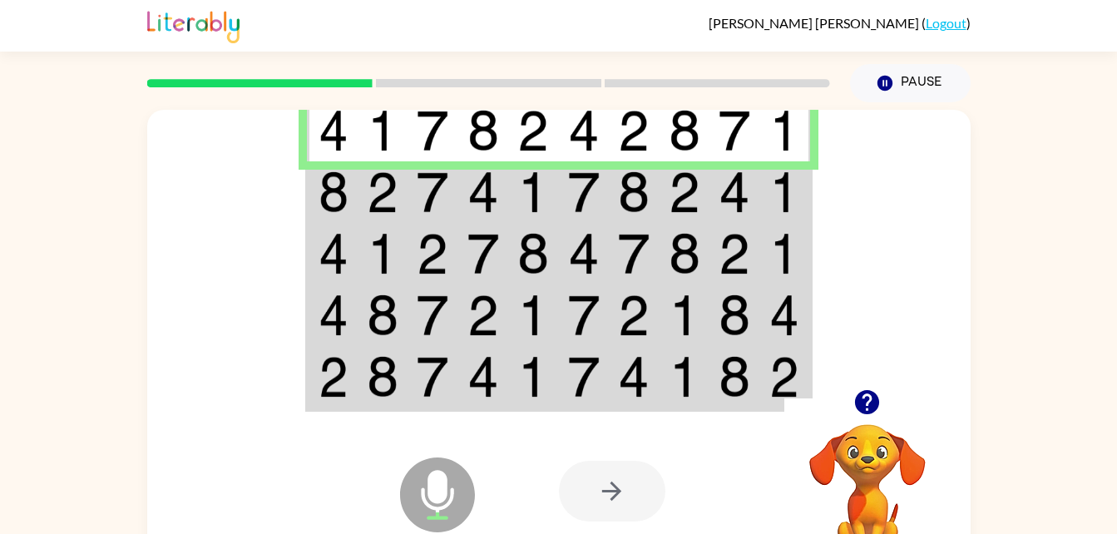
click at [562, 149] on td at bounding box center [584, 130] width 51 height 64
click at [671, 198] on img at bounding box center [684, 192] width 32 height 42
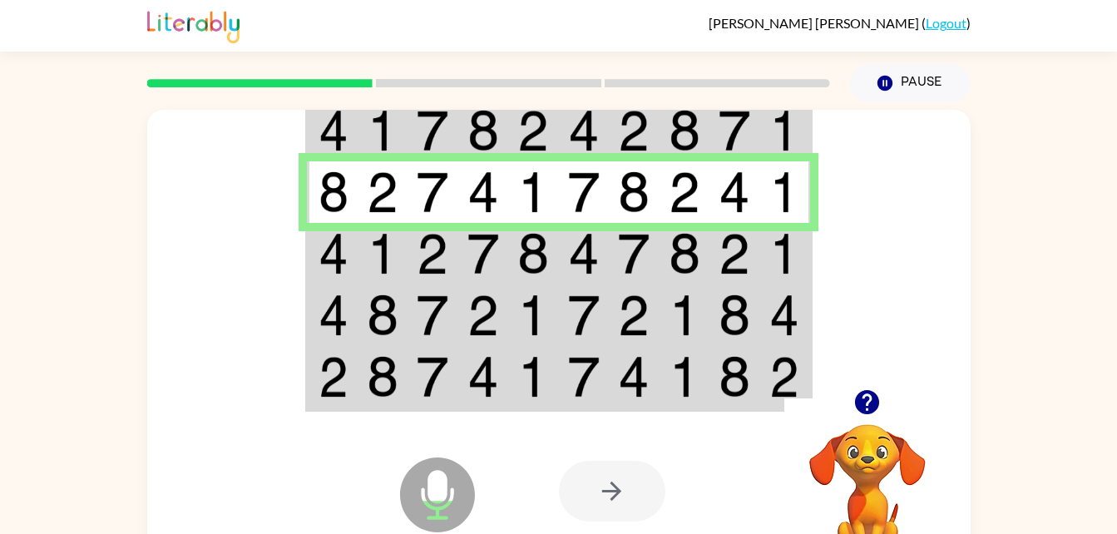
click at [456, 230] on td at bounding box center [432, 254] width 51 height 62
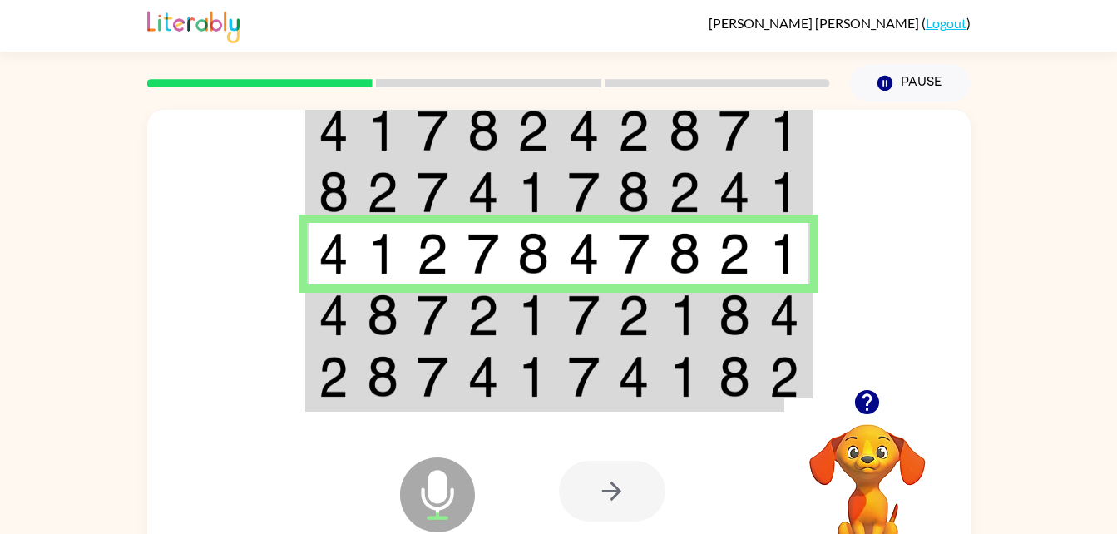
click at [371, 313] on img at bounding box center [383, 315] width 32 height 42
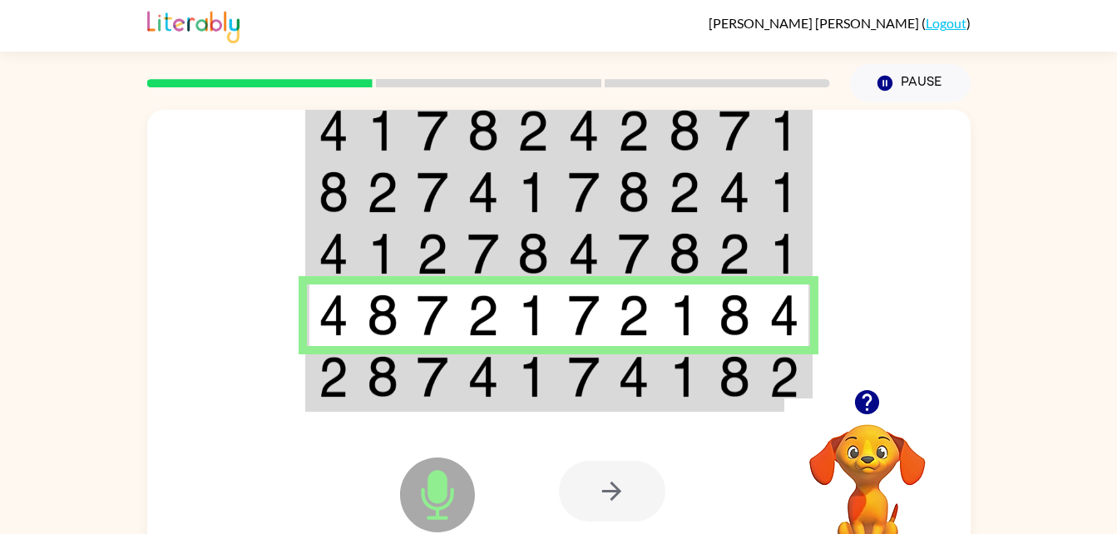
click at [597, 364] on img at bounding box center [584, 377] width 32 height 42
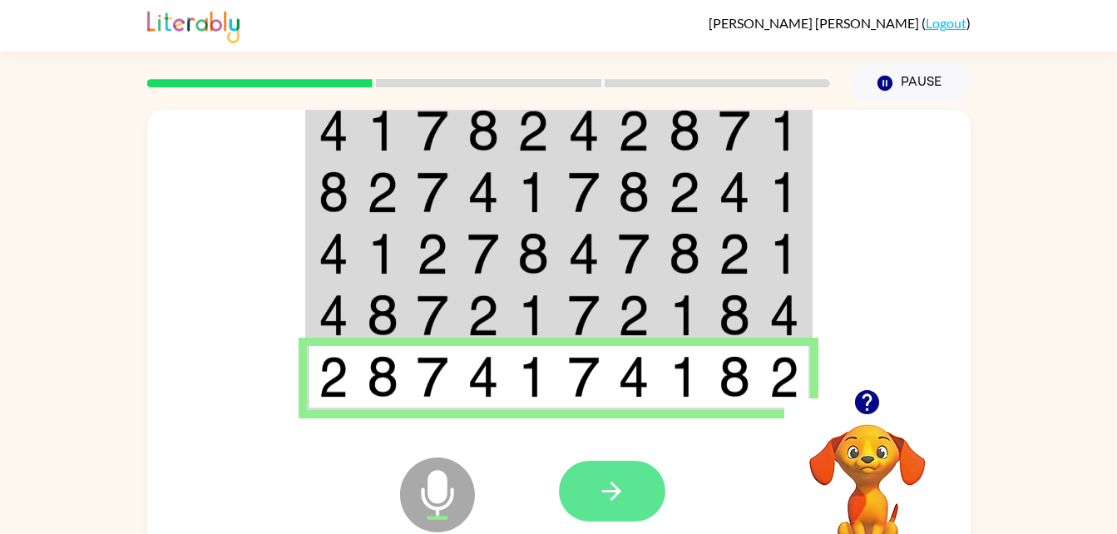
click at [632, 494] on button "button" at bounding box center [612, 491] width 106 height 61
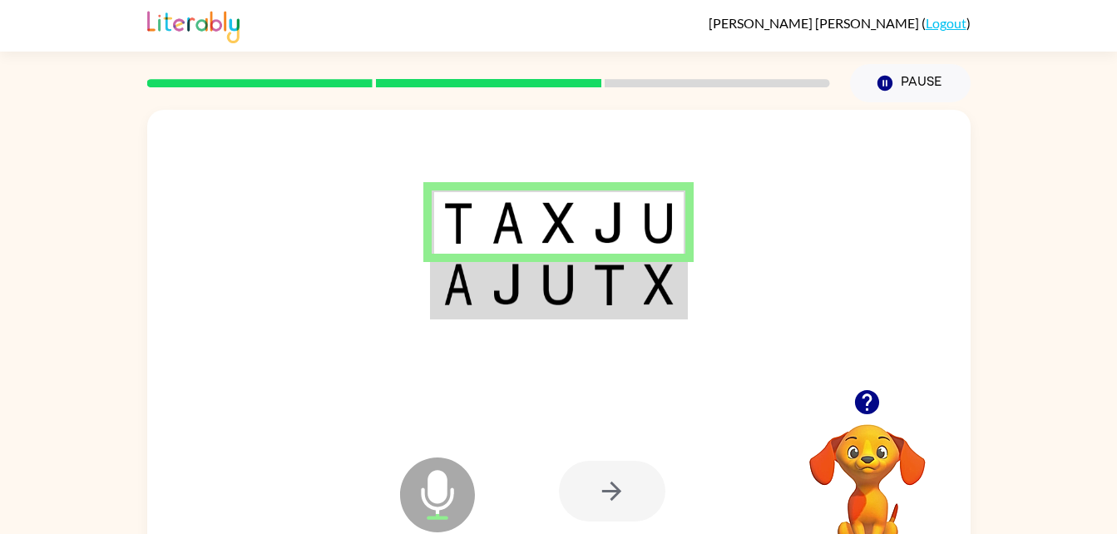
click at [599, 289] on img at bounding box center [609, 285] width 32 height 42
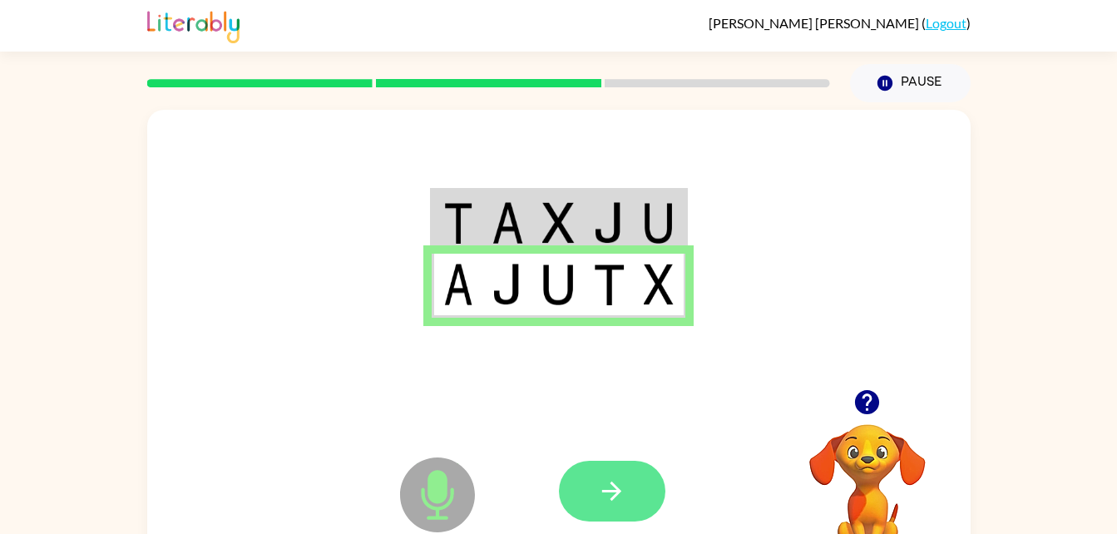
click at [628, 487] on button "button" at bounding box center [612, 491] width 106 height 61
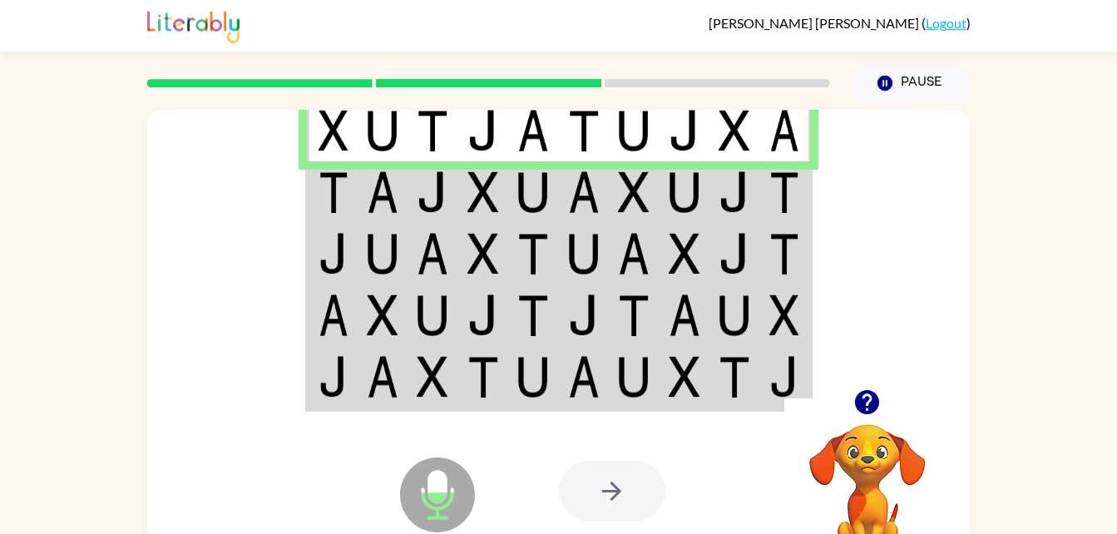
click at [793, 168] on td at bounding box center [785, 192] width 51 height 62
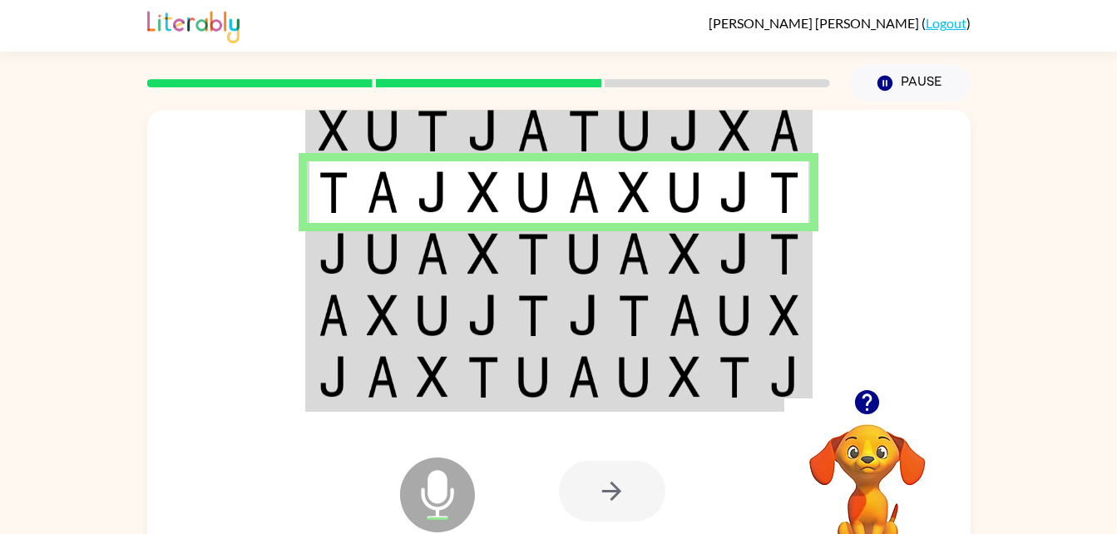
click at [535, 266] on img at bounding box center [533, 254] width 32 height 42
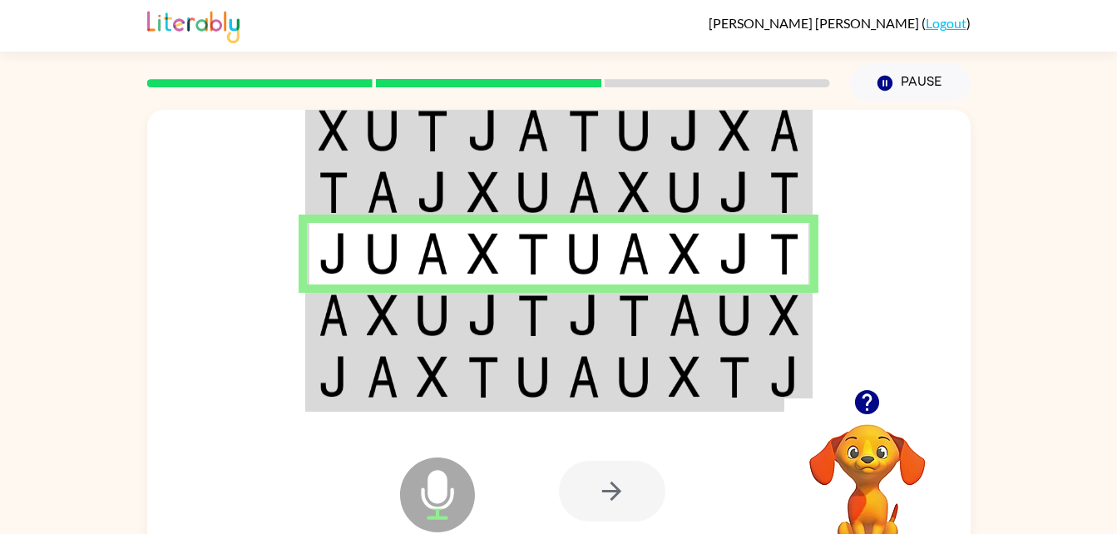
click at [512, 318] on td at bounding box center [533, 315] width 51 height 62
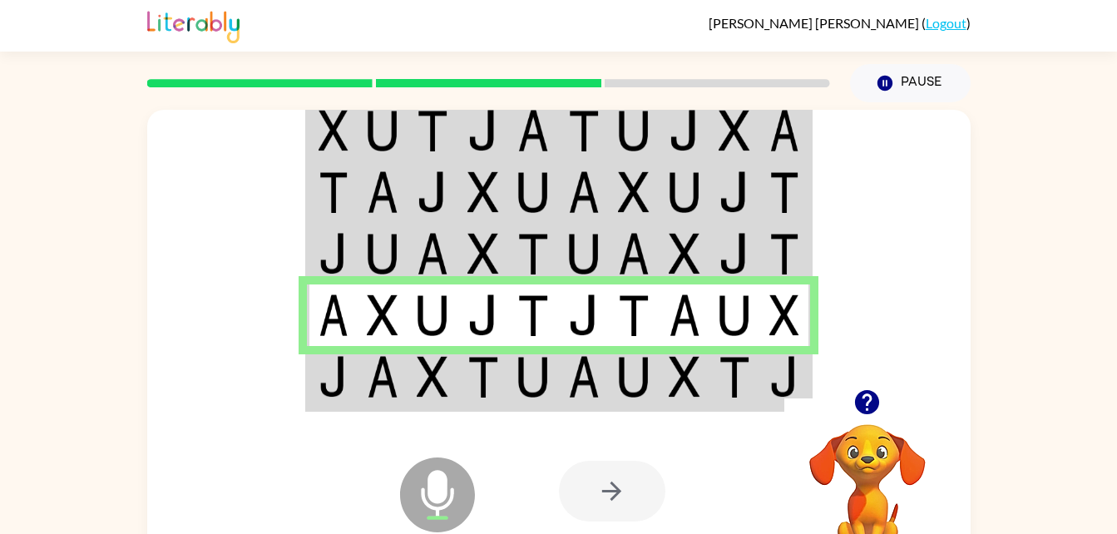
click at [483, 379] on img at bounding box center [483, 377] width 32 height 42
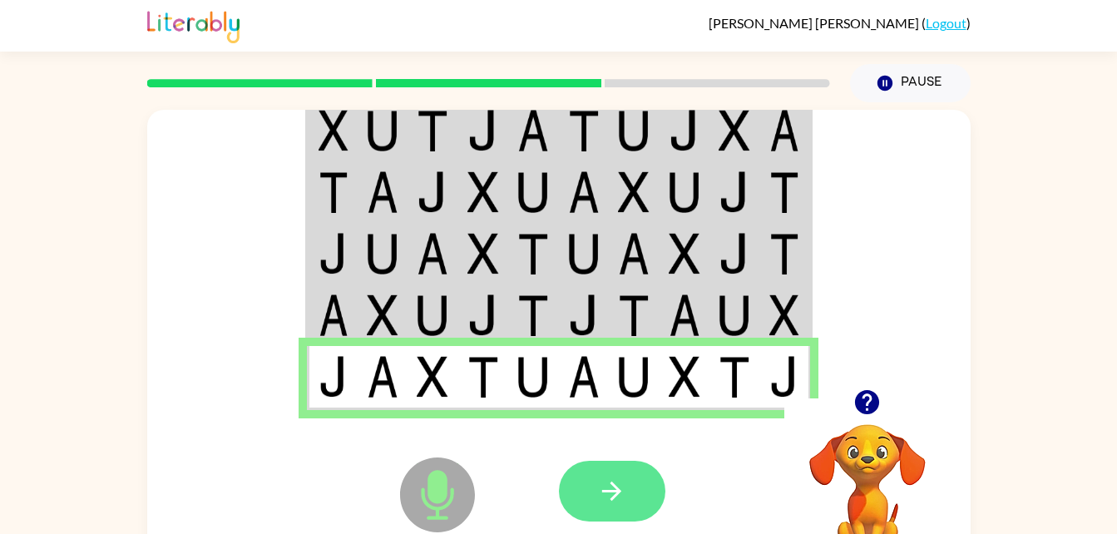
click at [646, 491] on button "button" at bounding box center [612, 491] width 106 height 61
